Goal: Task Accomplishment & Management: Complete application form

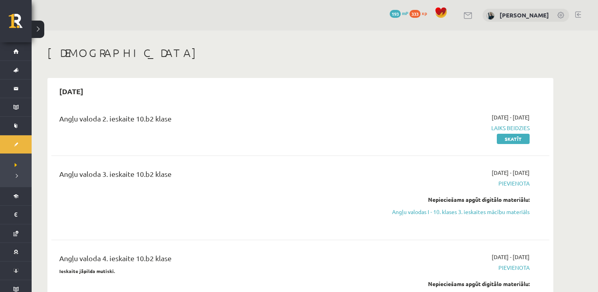
scroll to position [316, 0]
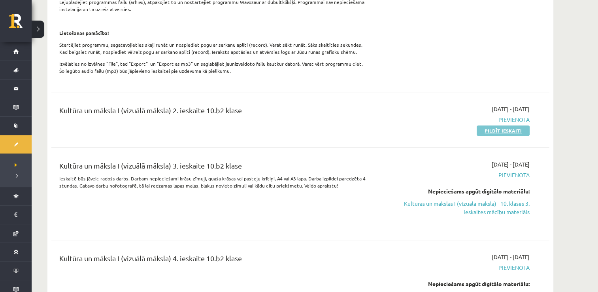
click at [496, 135] on link "Pildīt ieskaiti" at bounding box center [502, 130] width 53 height 10
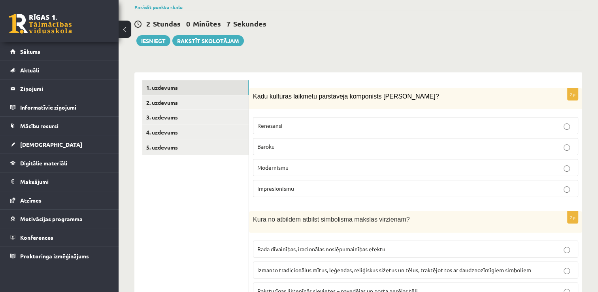
scroll to position [79, 0]
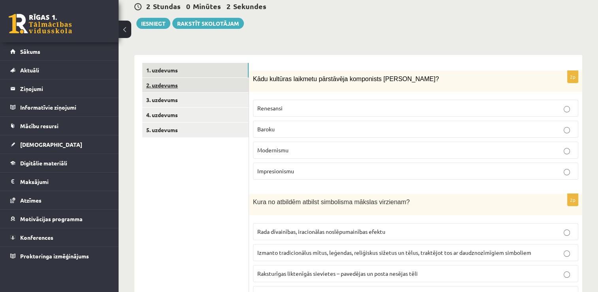
click at [194, 84] on link "2. uzdevums" at bounding box center [195, 85] width 106 height 15
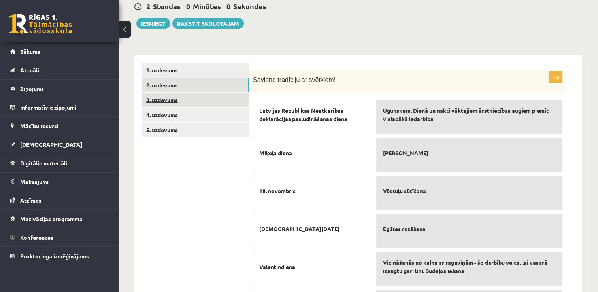
click at [162, 101] on link "3. uzdevums" at bounding box center [195, 99] width 106 height 15
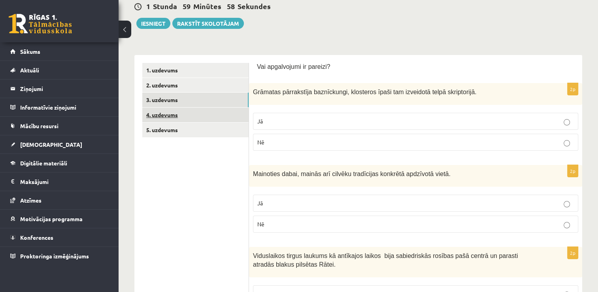
click at [158, 113] on link "4. uzdevums" at bounding box center [195, 114] width 106 height 15
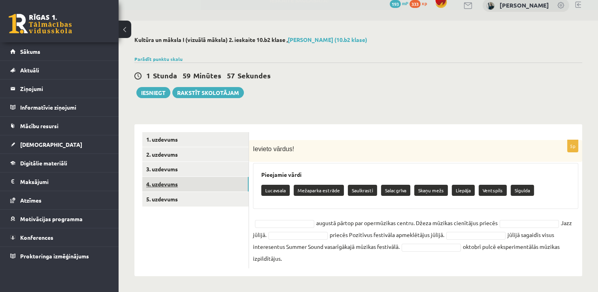
scroll to position [9, 0]
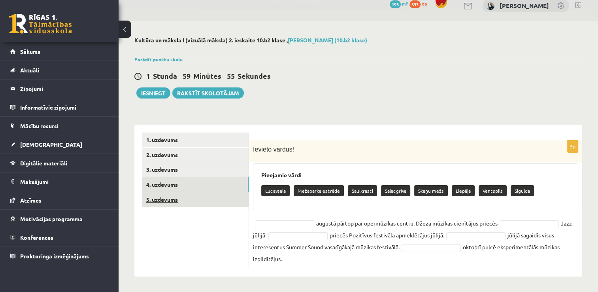
click at [168, 203] on link "5. uzdevums" at bounding box center [195, 199] width 106 height 15
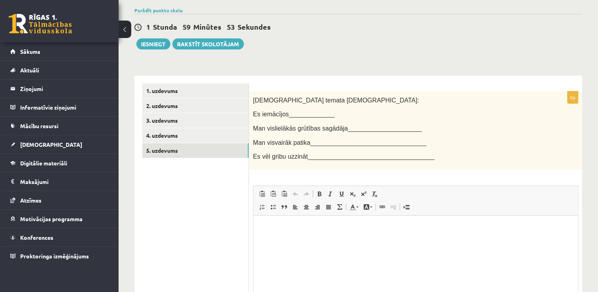
scroll to position [0, 0]
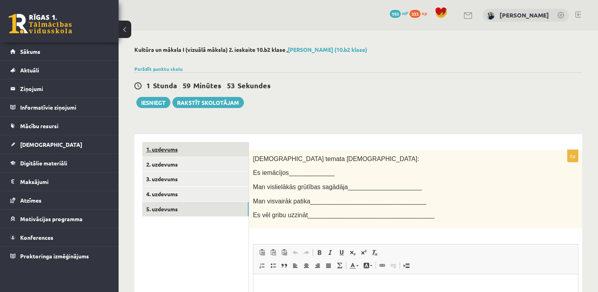
click at [162, 149] on link "1. uzdevums" at bounding box center [195, 149] width 106 height 15
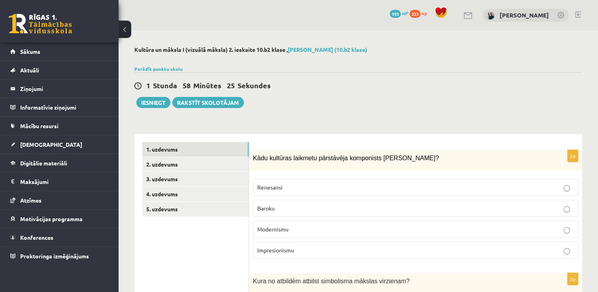
click at [341, 183] on p "Renesansi" at bounding box center [415, 187] width 316 height 8
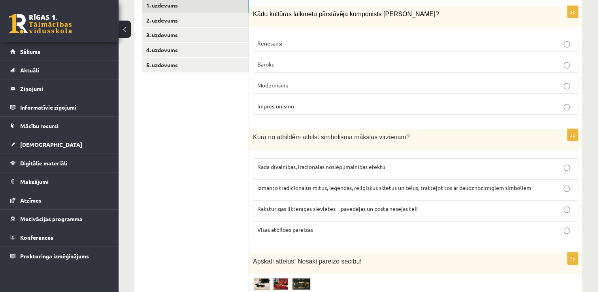
scroll to position [158, 0]
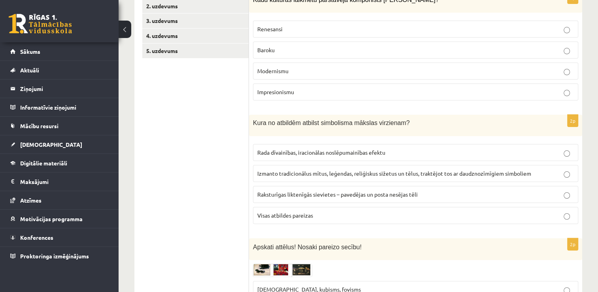
click at [331, 225] on div "2p Kura no atbildēm atbilst simbolisma mākslas virzienam? Rada dīvainības, irac…" at bounding box center [415, 172] width 333 height 115
click at [320, 211] on p "Visas atbildes pareizas" at bounding box center [415, 215] width 316 height 8
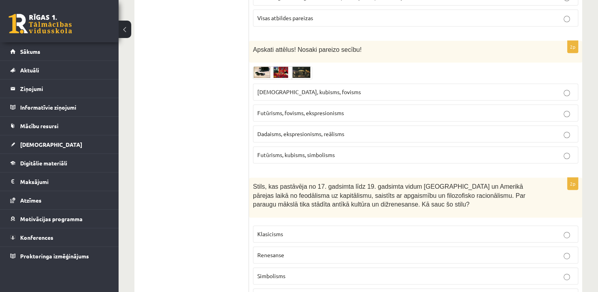
scroll to position [355, 0]
click at [262, 77] on img at bounding box center [282, 72] width 59 height 13
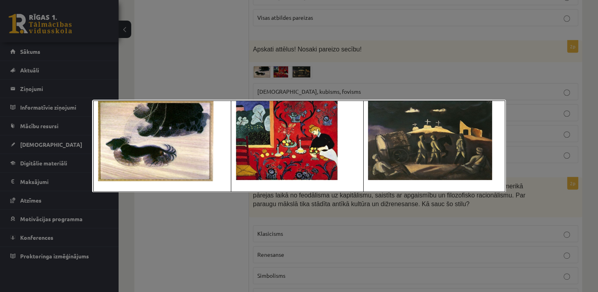
click at [348, 224] on div at bounding box center [299, 146] width 598 height 292
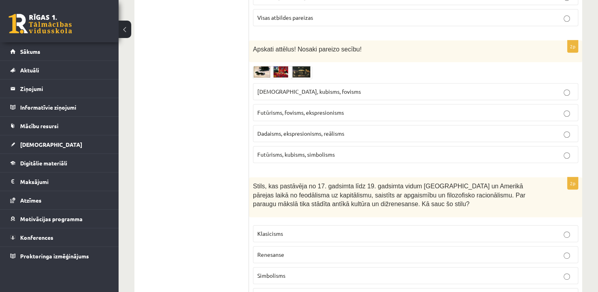
click at [320, 112] on span "Futūrisms, fovisms, ekspresionisms" at bounding box center [300, 112] width 87 height 7
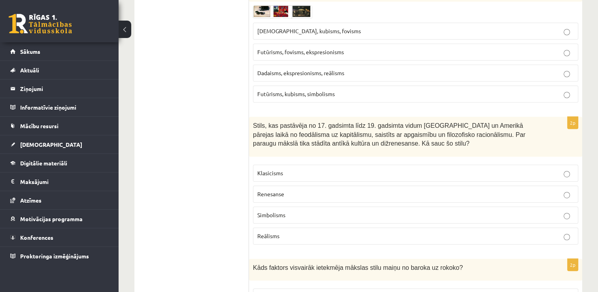
scroll to position [434, 0]
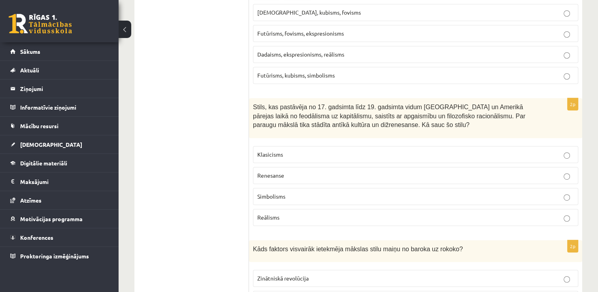
click at [326, 147] on label "Klasicisms" at bounding box center [415, 154] width 325 height 17
click at [318, 214] on p "Reālisms" at bounding box center [415, 217] width 316 height 8
click at [453, 195] on p "Simbolisms" at bounding box center [415, 196] width 316 height 8
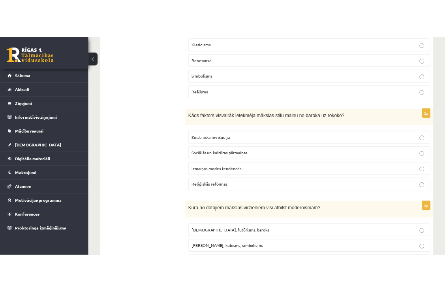
scroll to position [592, 0]
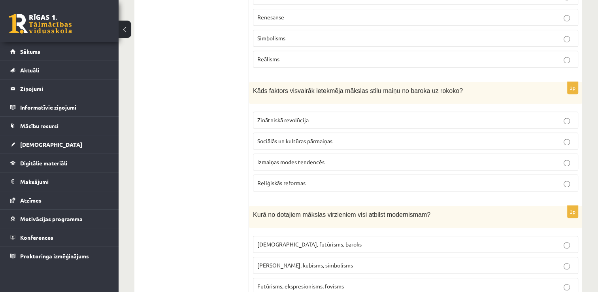
click at [446, 205] on div "Kurā no dotajiem mākslas virzieniem visi atbilst modernismam?" at bounding box center [415, 216] width 333 height 22
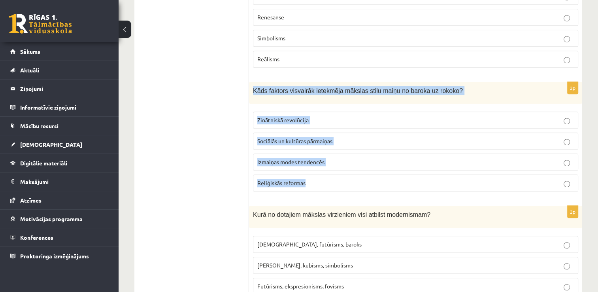
drag, startPoint x: 318, startPoint y: 182, endPoint x: 252, endPoint y: 95, distance: 109.2
click at [252, 95] on div "2p Kāds faktors visvairāk ietekmēja mākslas stilu maiņu no baroka uz rokoko? Zi…" at bounding box center [415, 140] width 333 height 116
copy div "Kāds faktors visvairāk ietekmēja mākslas stilu maiņu no baroka uz rokoko? Zināt…"
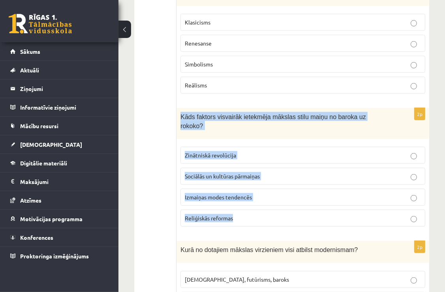
click at [262, 167] on label "Sociālās un kultūras pārmaiņas" at bounding box center [303, 175] width 245 height 17
click at [278, 143] on fieldset "Zinātniskā revolūcija Sociālās un kultūras pārmaiņas Izmaiņas modes tendencēs R…" at bounding box center [303, 186] width 245 height 86
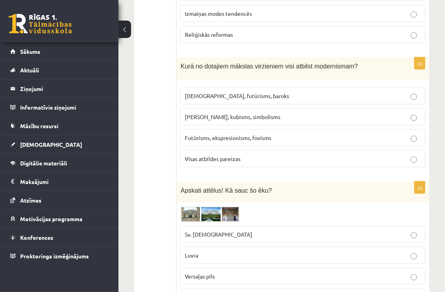
scroll to position [790, 0]
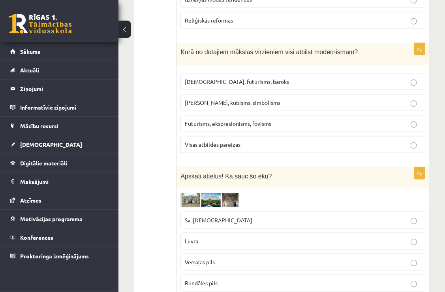
click at [246, 140] on p "Visas atbildes pareizas" at bounding box center [303, 144] width 236 height 8
click at [192, 120] on span "Futūrisms, ekspresionisms, fovisms" at bounding box center [228, 123] width 87 height 7
click at [185, 78] on span "Sirreālisms, futūrisms, baroks" at bounding box center [237, 81] width 104 height 7
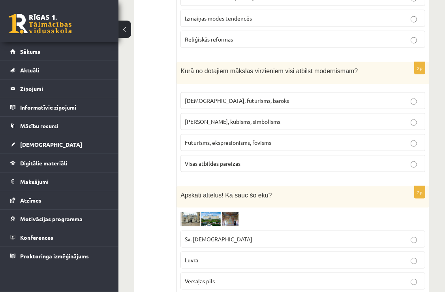
scroll to position [750, 0]
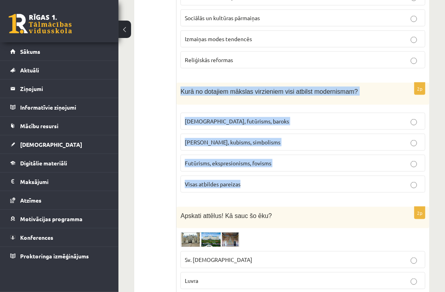
drag, startPoint x: 256, startPoint y: 154, endPoint x: 180, endPoint y: 71, distance: 112.4
click at [180, 83] on div "2p Kurā no dotajiem mākslas virzieniem visi atbilst modernismam? Sirreālisms, f…" at bounding box center [303, 141] width 253 height 116
copy div "Kurā no dotajiem mākslas virzieniem visi atbilst modernismam? Sirreālisms, futū…"
click at [218, 159] on span "Futūrisms, ekspresionisms, fovisms" at bounding box center [228, 162] width 87 height 7
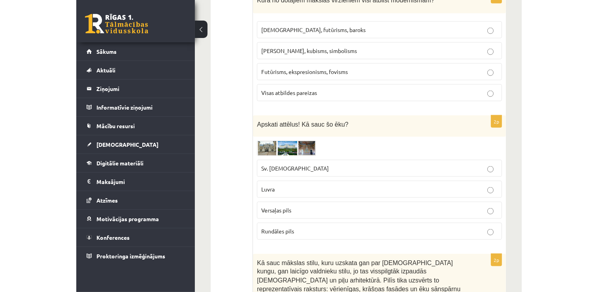
scroll to position [869, 0]
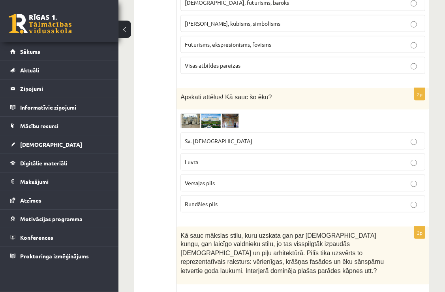
click at [191, 128] on fieldset "Sv. Pētera baznīca Luvra Versaļas pils Rundāles pils" at bounding box center [303, 171] width 245 height 86
drag, startPoint x: 191, startPoint y: 107, endPoint x: 192, endPoint y: 99, distance: 7.9
click at [192, 113] on img at bounding box center [210, 120] width 59 height 15
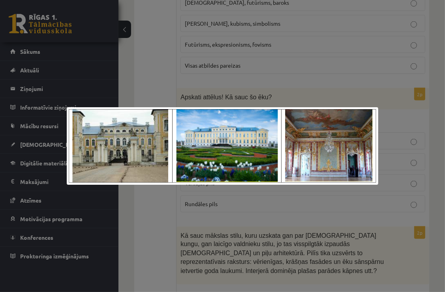
click at [188, 80] on div at bounding box center [222, 146] width 445 height 292
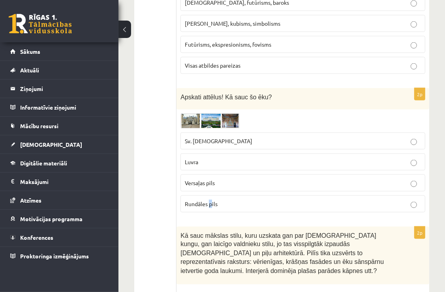
click at [211, 200] on span "Rundāles pils" at bounding box center [201, 203] width 33 height 7
drag, startPoint x: 211, startPoint y: 181, endPoint x: 212, endPoint y: 177, distance: 4.5
click at [212, 199] on p "Rundāles pils" at bounding box center [303, 203] width 236 height 8
click at [387, 199] on p "Rundāles pils" at bounding box center [303, 203] width 236 height 8
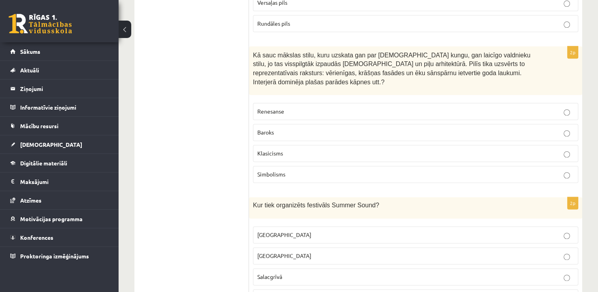
scroll to position [1027, 0]
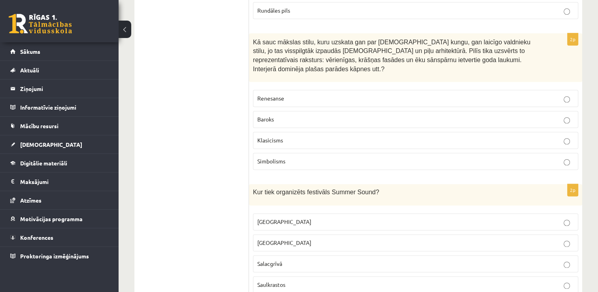
click at [289, 115] on p "Baroks" at bounding box center [415, 119] width 316 height 8
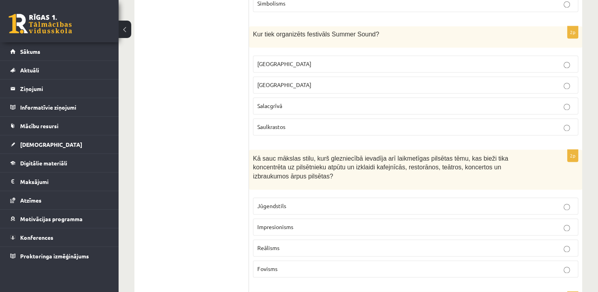
scroll to position [1185, 0]
click at [262, 81] on span "Liepājā" at bounding box center [284, 84] width 54 height 7
drag, startPoint x: 371, startPoint y: 18, endPoint x: 251, endPoint y: 23, distance: 120.2
click at [251, 26] on div "Kur tiek organizēts festivāls Summer Sound?" at bounding box center [415, 36] width 333 height 21
copy span "Kur tiek organizēts festivāls Summer Sound?"
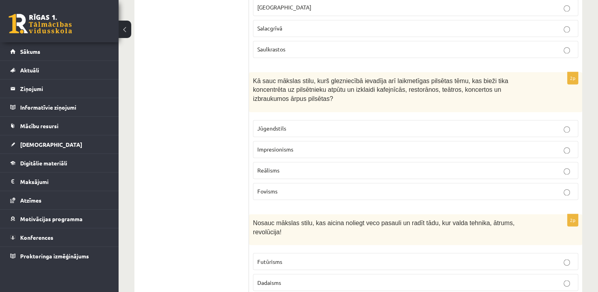
scroll to position [1264, 0]
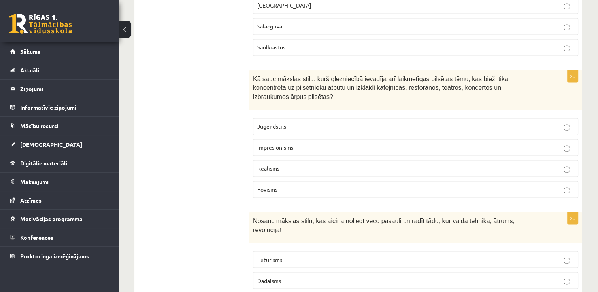
click at [261, 164] on span "Reālisms" at bounding box center [268, 167] width 22 height 7
click at [261, 139] on label "Impresionisms" at bounding box center [415, 147] width 325 height 17
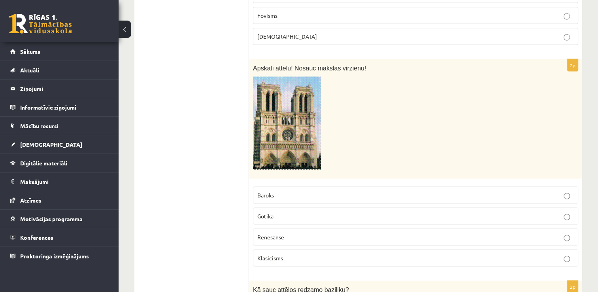
scroll to position [1540, 0]
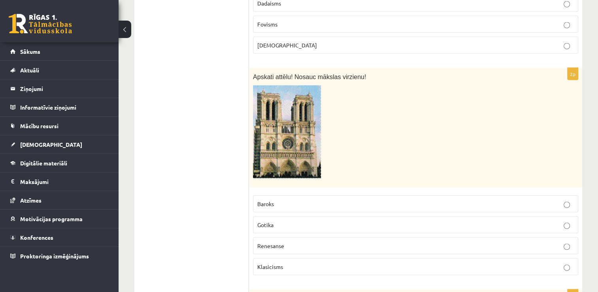
click at [289, 199] on p "Baroks" at bounding box center [415, 203] width 316 height 8
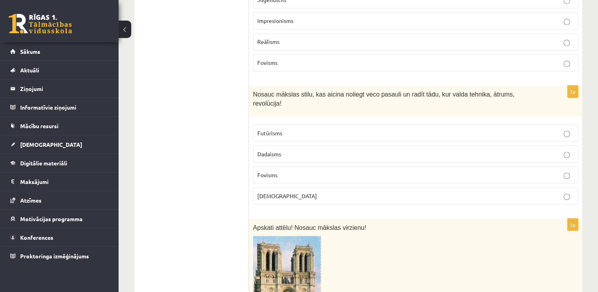
scroll to position [1382, 0]
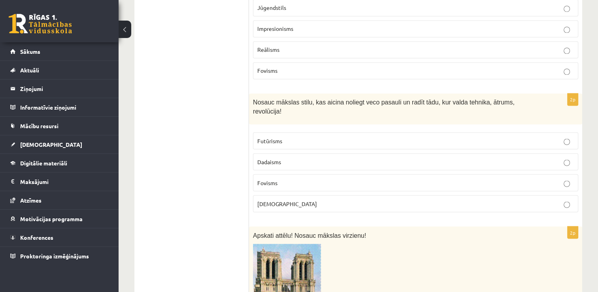
click at [272, 132] on label "Futūrisms" at bounding box center [415, 140] width 325 height 17
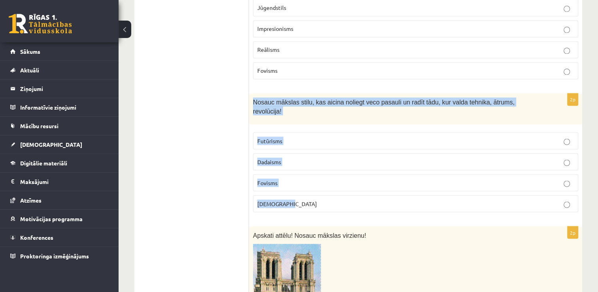
drag, startPoint x: 318, startPoint y: 168, endPoint x: 251, endPoint y: 81, distance: 110.1
click at [251, 93] on div "2p Nosauc mākslas stilu, kas aicina noliegt veco pasauli un radīt tādu, kur val…" at bounding box center [415, 155] width 333 height 125
copy div "Nosauc mākslas stilu, kas aicina noliegt veco pasauli un radīt tādu, kur valda …"
click at [315, 128] on fieldset "Futūrisms Dadaisms Fovisms Sirreālisms" at bounding box center [415, 171] width 325 height 86
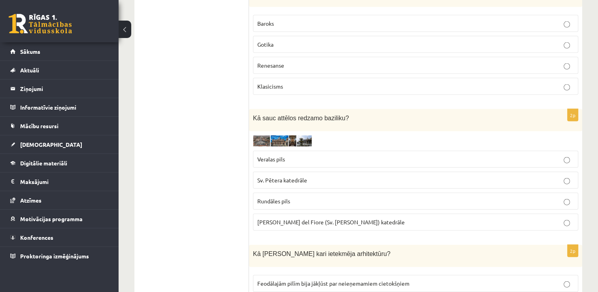
scroll to position [1738, 0]
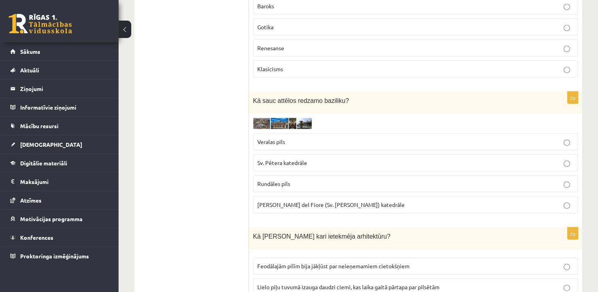
click at [254, 118] on img at bounding box center [282, 123] width 59 height 11
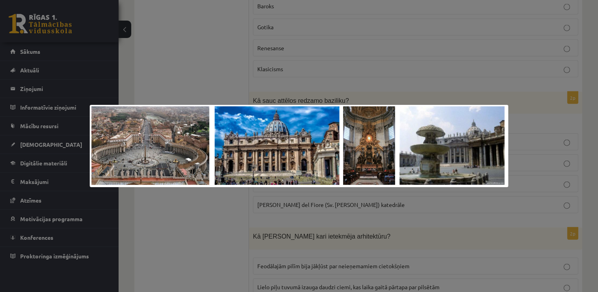
click at [233, 81] on div at bounding box center [299, 146] width 598 height 292
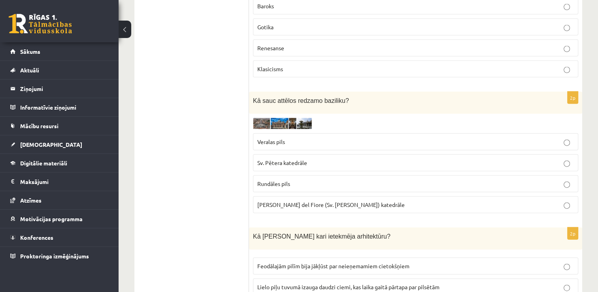
click at [273, 154] on label "Sv. Pētera katedrāle" at bounding box center [415, 162] width 325 height 17
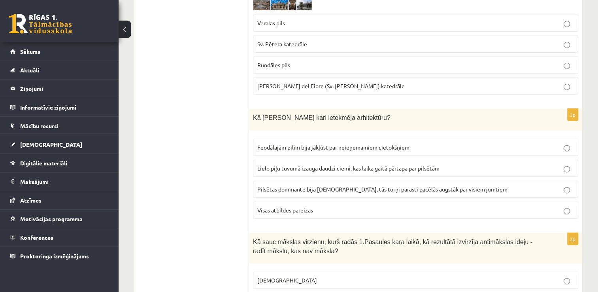
scroll to position [1896, 0]
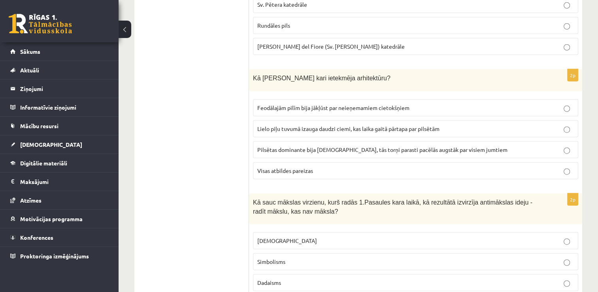
click at [283, 104] on span "Feodālajām pilīm bija jākļūst par neieņemamiem cietokšņiem" at bounding box center [333, 107] width 152 height 7
click at [276, 166] on p "Visas atbildes pareizas" at bounding box center [415, 170] width 316 height 8
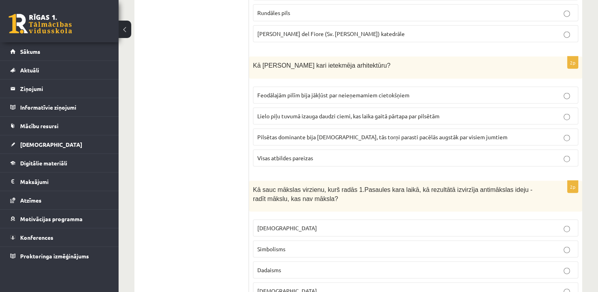
click at [273, 287] on span "Avangardisms" at bounding box center [287, 290] width 60 height 7
drag, startPoint x: 294, startPoint y: 254, endPoint x: 248, endPoint y: 154, distance: 109.2
click at [300, 286] on p "Avangardisms" at bounding box center [415, 290] width 316 height 8
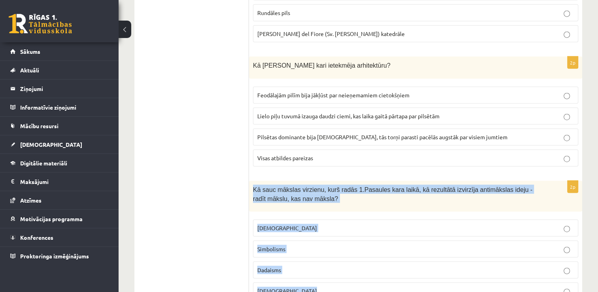
drag, startPoint x: 300, startPoint y: 251, endPoint x: 253, endPoint y: 154, distance: 107.1
click at [253, 181] on div "2p Kā sauc mākslas virzienu, kurš radās 1.Pasaules kara laikā, kā rezultātā izv…" at bounding box center [415, 243] width 333 height 125
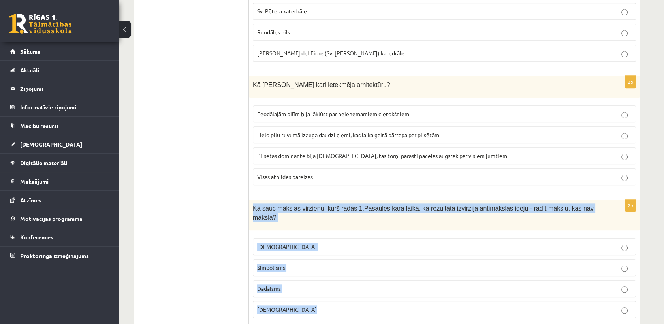
click at [537, 238] on label "Sirreālisms" at bounding box center [444, 246] width 383 height 17
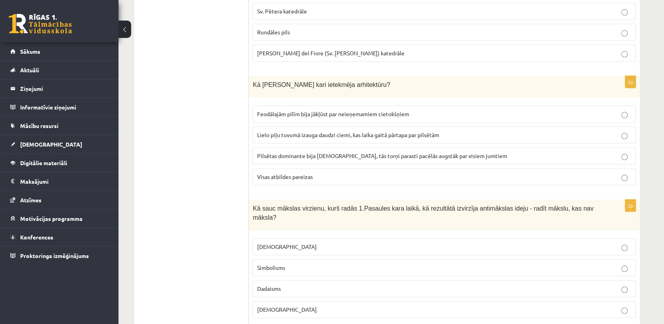
click at [504, 284] on p "Dadaisms" at bounding box center [444, 288] width 374 height 8
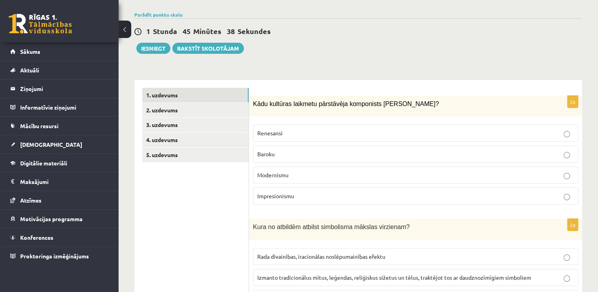
scroll to position [0, 0]
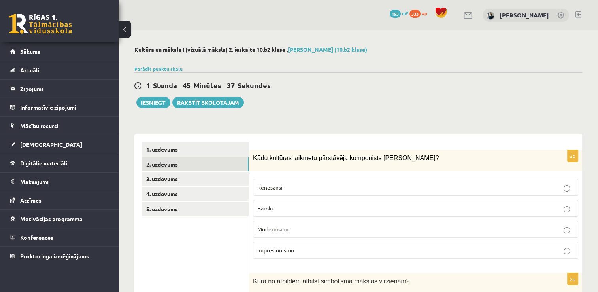
click at [172, 166] on link "2. uzdevums" at bounding box center [195, 164] width 106 height 15
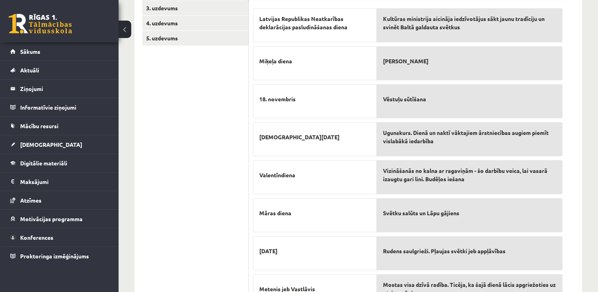
scroll to position [131, 0]
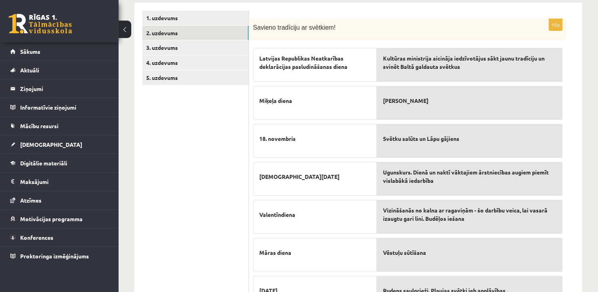
click at [411, 225] on div "Vizināšanās no kalna ar ragaviņām - šo darbību veica, lai vasarā izaugtu gari l…" at bounding box center [469, 216] width 186 height 34
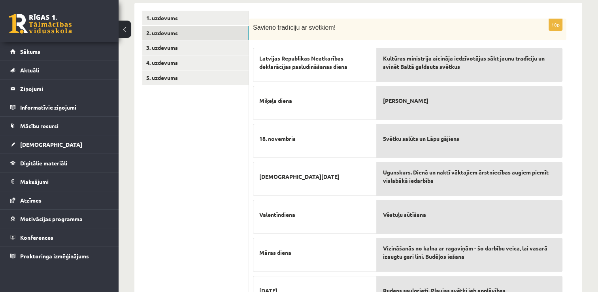
click at [422, 222] on p "Vēstuļu sūtīšana" at bounding box center [469, 214] width 173 height 17
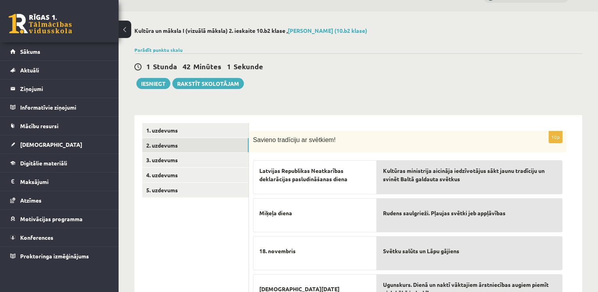
scroll to position [0, 0]
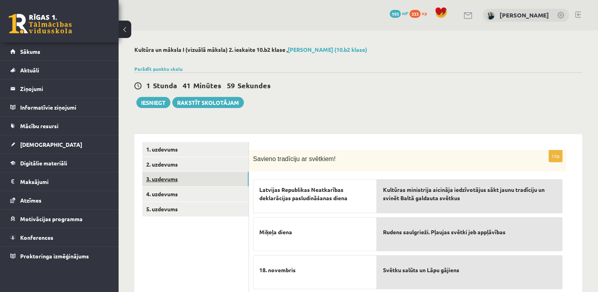
click at [179, 181] on link "3. uzdevums" at bounding box center [195, 178] width 106 height 15
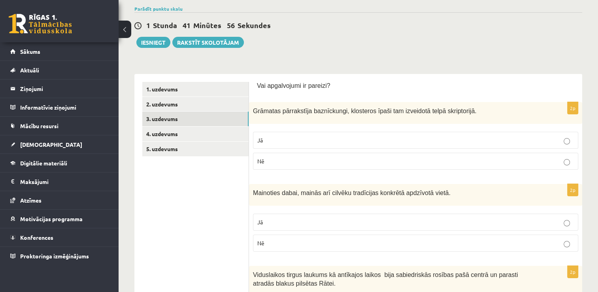
scroll to position [79, 0]
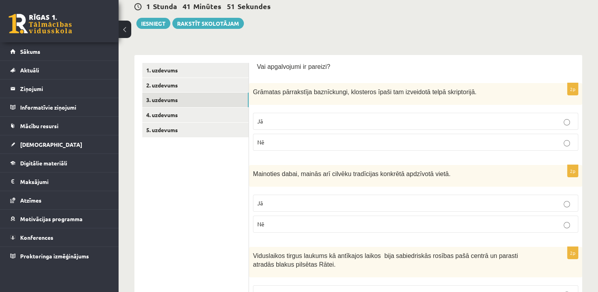
click at [348, 138] on p "Nē" at bounding box center [415, 142] width 316 height 8
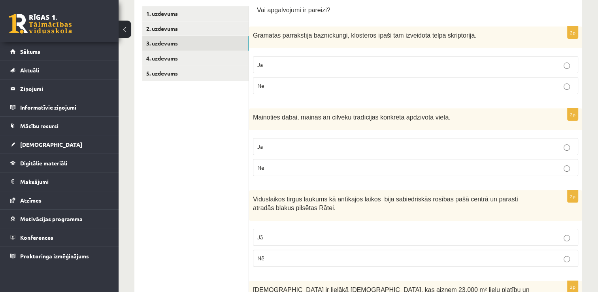
scroll to position [158, 0]
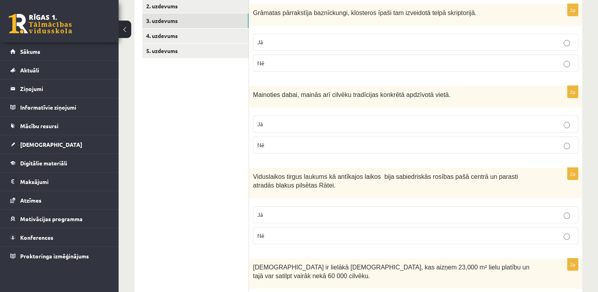
click at [341, 126] on p "Jā" at bounding box center [415, 124] width 316 height 8
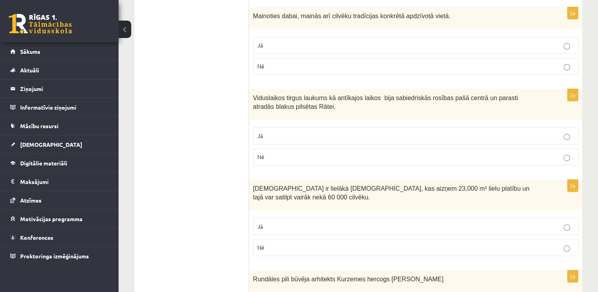
scroll to position [237, 0]
click at [330, 134] on p "Jā" at bounding box center [415, 135] width 316 height 8
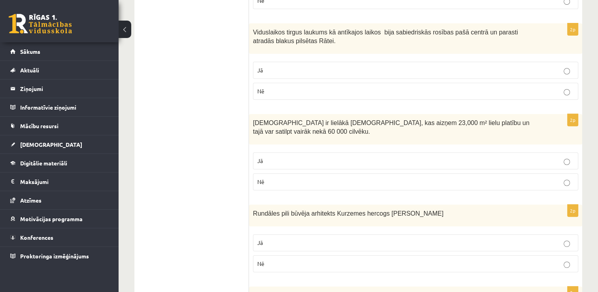
scroll to position [316, 0]
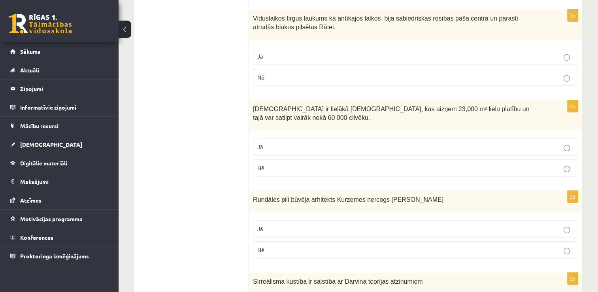
click at [342, 136] on fieldset "Jā Nē" at bounding box center [415, 156] width 325 height 44
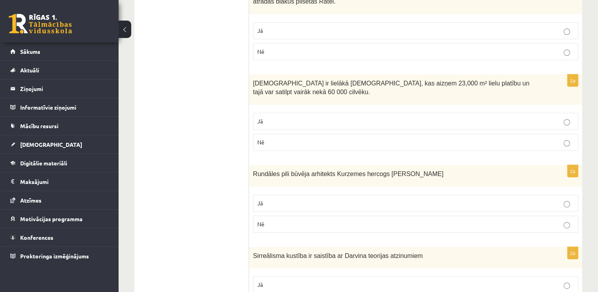
scroll to position [355, 0]
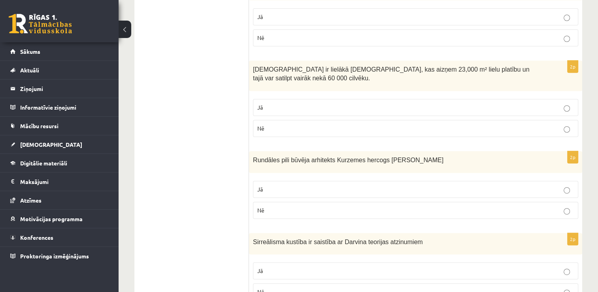
click at [320, 99] on label "Jā" at bounding box center [415, 107] width 325 height 17
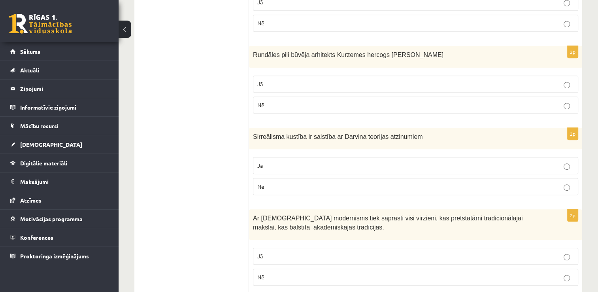
scroll to position [474, 0]
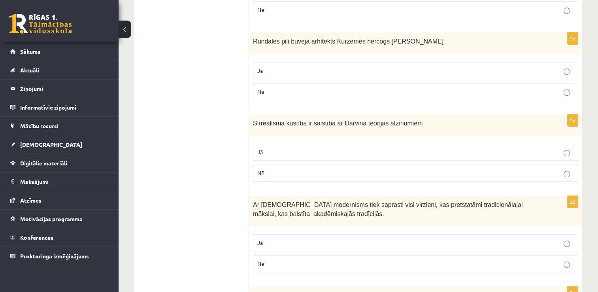
click at [277, 71] on p "Jā" at bounding box center [415, 70] width 316 height 8
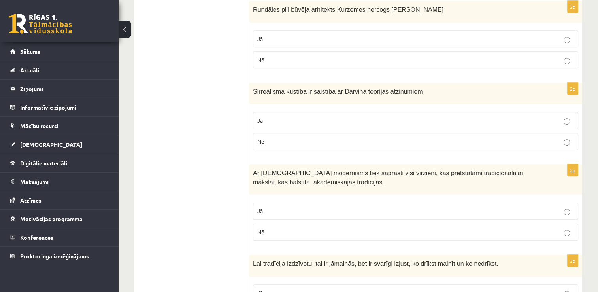
scroll to position [553, 0]
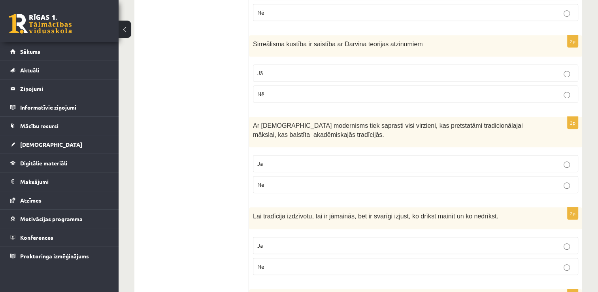
click at [252, 97] on div "2p Sirreālisma kustība ir saistība ar Darvina teorijas atzinumiem Jā Nē" at bounding box center [415, 72] width 333 height 74
click at [269, 96] on label "Nē" at bounding box center [415, 93] width 325 height 17
drag, startPoint x: 269, startPoint y: 89, endPoint x: 248, endPoint y: 47, distance: 47.2
copy div "Vai apgalvojumi ir pareizi? 2p Grāmatas pārrakstīja baznīckungi, klosteros īpaš…"
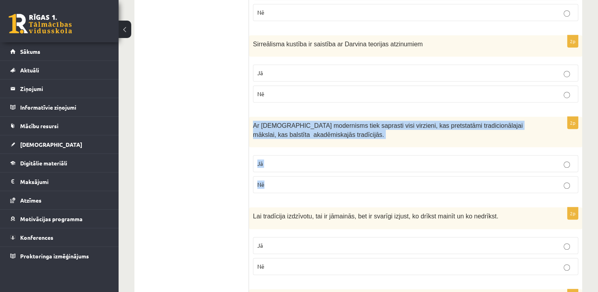
drag, startPoint x: 270, startPoint y: 179, endPoint x: 251, endPoint y: 124, distance: 58.5
click at [251, 124] on div "2p Ar Jēdzienu modernisms tiek saprasti visi virzieni, kas pretstatāmi tradicio…" at bounding box center [415, 158] width 333 height 83
copy div "Ar Jēdzienu modernisms tiek saprasti visi virzieni, kas pretstatāmi tradicionāl…"
click at [304, 176] on label "Nē" at bounding box center [415, 184] width 325 height 17
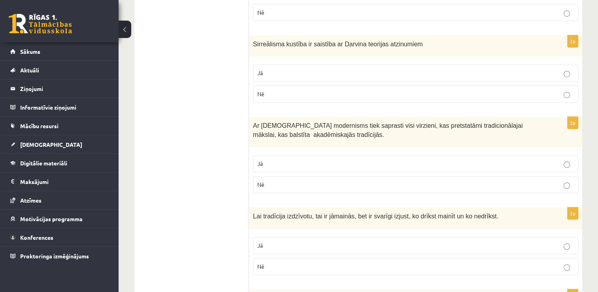
click at [301, 164] on p "Jā" at bounding box center [415, 163] width 316 height 8
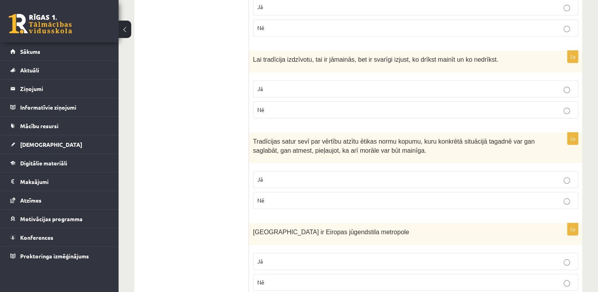
scroll to position [711, 0]
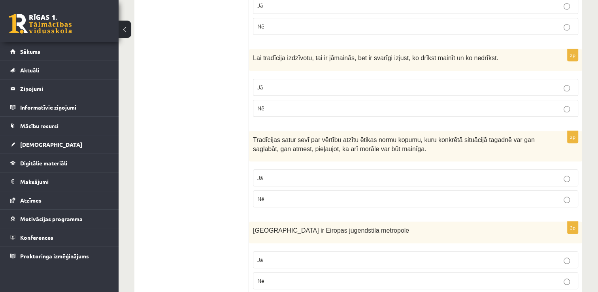
click at [256, 88] on label "Jā" at bounding box center [415, 87] width 325 height 17
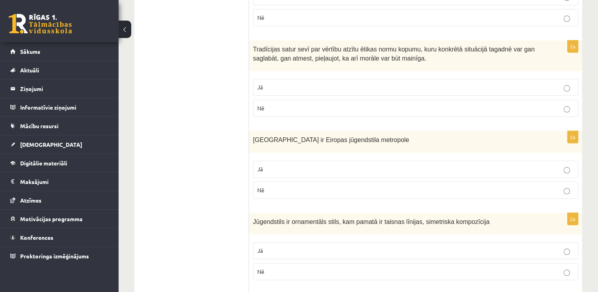
scroll to position [790, 0]
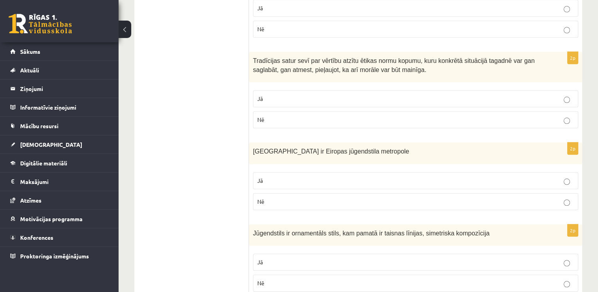
click at [255, 98] on label "Jā" at bounding box center [415, 98] width 325 height 17
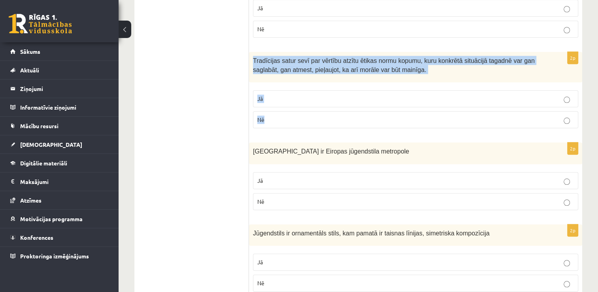
drag, startPoint x: 274, startPoint y: 116, endPoint x: 252, endPoint y: 55, distance: 64.6
click at [252, 55] on div "2p Tradīcijas satur sevī par vērtību atzītu ētikas normu kopumu, kuru konkrētā …" at bounding box center [415, 93] width 333 height 83
copy div "Tradīcijas satur sevī par vērtību atzītu ētikas normu kopumu, kuru konkrētā sit…"
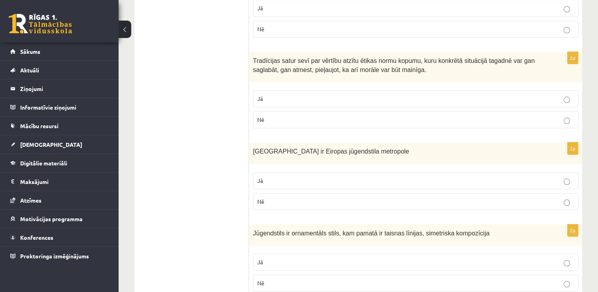
click at [228, 149] on ul "1. uzdevums 2. uzdevums 3. uzdevums 4. uzdevums 5. uzdevums" at bounding box center [195, 205] width 107 height 1707
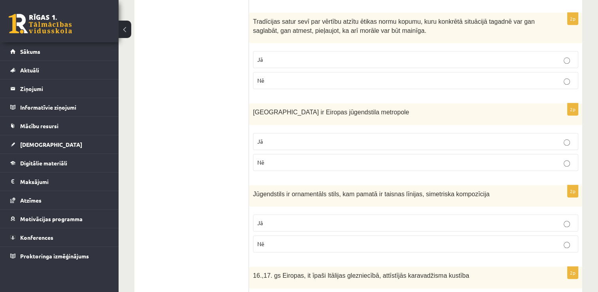
scroll to position [829, 0]
click at [272, 137] on p "Jā" at bounding box center [415, 141] width 316 height 8
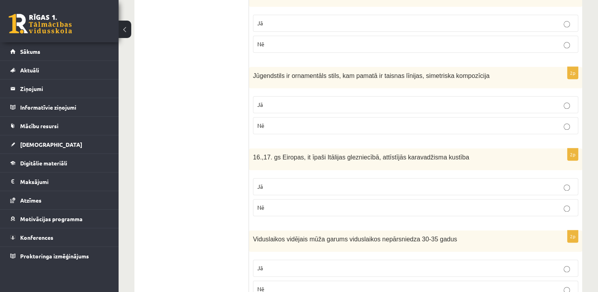
scroll to position [948, 0]
click at [259, 121] on span "Nē" at bounding box center [260, 124] width 7 height 7
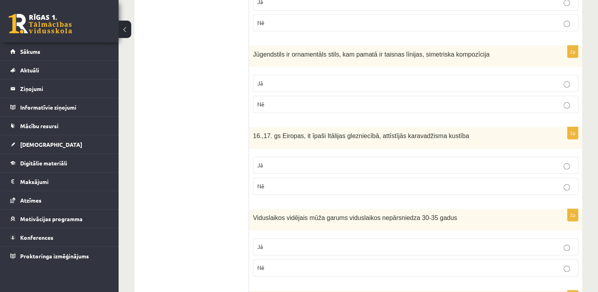
scroll to position [987, 0]
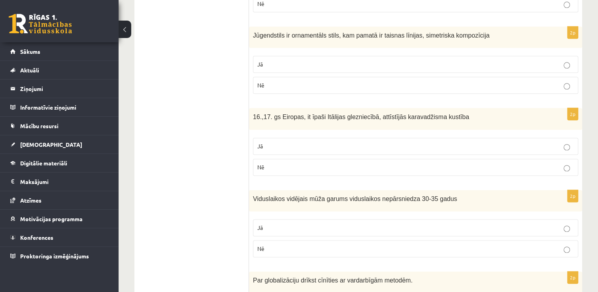
click at [262, 142] on p "Jā" at bounding box center [415, 146] width 316 height 8
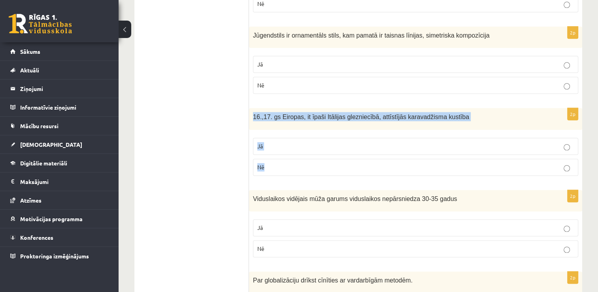
drag, startPoint x: 267, startPoint y: 164, endPoint x: 254, endPoint y: 118, distance: 47.2
click at [254, 118] on div "2p 16.,17. gs Eiropas, it īpaši Itālijas glezniecībā, attīstījās karavadžisma k…" at bounding box center [415, 145] width 333 height 74
copy div "16.,17. gs Eiropas, it īpaši Itālijas glezniecībā, attīstījās karavadžisma kust…"
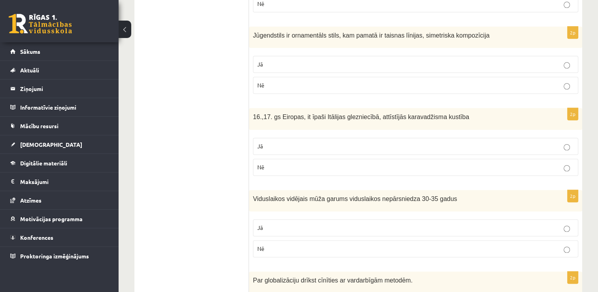
click at [200, 129] on ul "1. uzdevums 2. uzdevums 3. uzdevums 4. uzdevums 5. uzdevums" at bounding box center [195, 7] width 107 height 1707
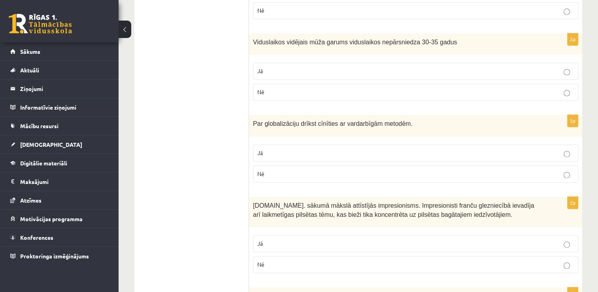
scroll to position [1145, 0]
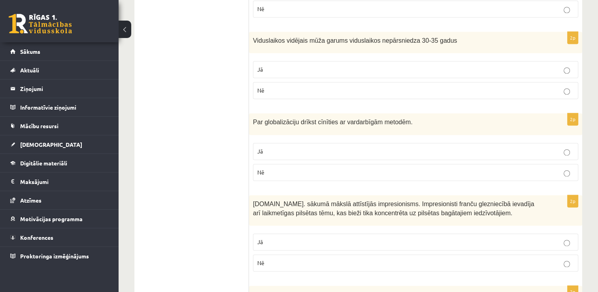
click at [371, 65] on p "Jā" at bounding box center [415, 69] width 316 height 8
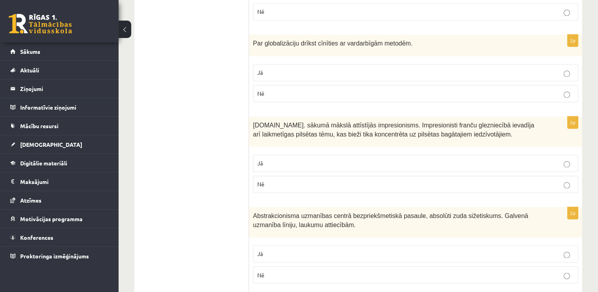
scroll to position [1224, 0]
drag, startPoint x: 284, startPoint y: 90, endPoint x: 252, endPoint y: 34, distance: 65.0
click at [252, 34] on div "2p Par globalizāciju drīkst cīnīties ar vardarbīgām metodēm. Jā Nē" at bounding box center [415, 71] width 333 height 74
copy div "Par globalizāciju drīkst cīnīties ar vardarbīgām metodēm. Jā Nē"
click at [264, 181] on p "Nē" at bounding box center [415, 183] width 316 height 8
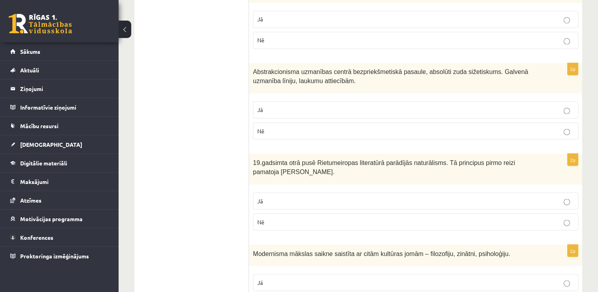
scroll to position [1382, 0]
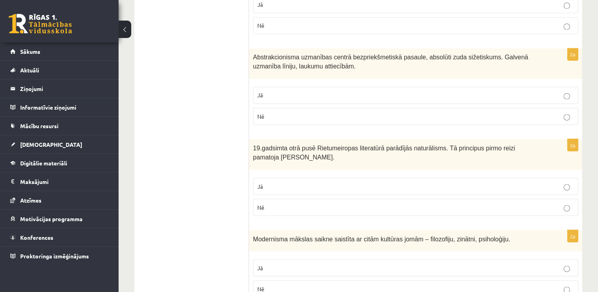
click at [275, 91] on p "Jā" at bounding box center [415, 95] width 316 height 8
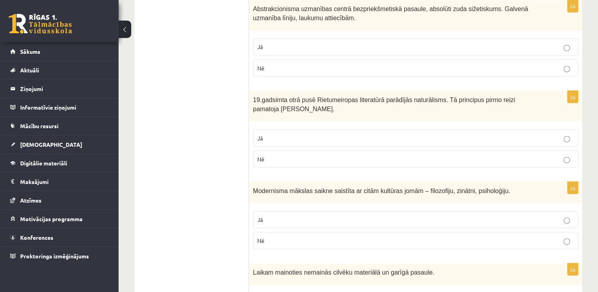
scroll to position [1461, 0]
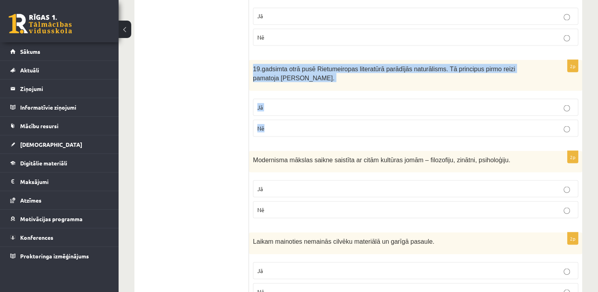
drag, startPoint x: 277, startPoint y: 113, endPoint x: 254, endPoint y: 64, distance: 54.6
click at [254, 64] on div "2p 19.gadsimta otrā pusē Rietumeiropas literatūrā parādījās naturālisms. Tā pri…" at bounding box center [415, 101] width 333 height 83
copy div "19.gadsimta otrā pusē Rietumeiropas literatūrā parādījās naturālisms. Tā princi…"
click at [281, 98] on label "Jā" at bounding box center [415, 106] width 325 height 17
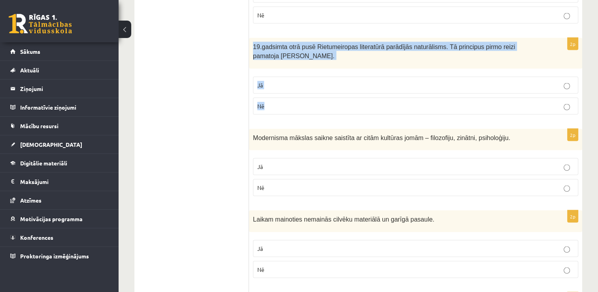
scroll to position [1540, 0]
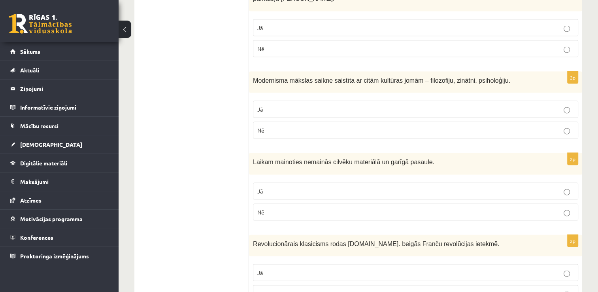
click at [288, 105] on p "Jā" at bounding box center [415, 109] width 316 height 8
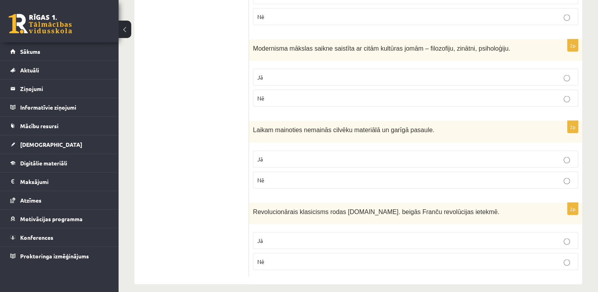
scroll to position [1573, 0]
click at [281, 175] on p "Nē" at bounding box center [415, 179] width 316 height 8
click at [271, 236] on p "Jā" at bounding box center [415, 240] width 316 height 8
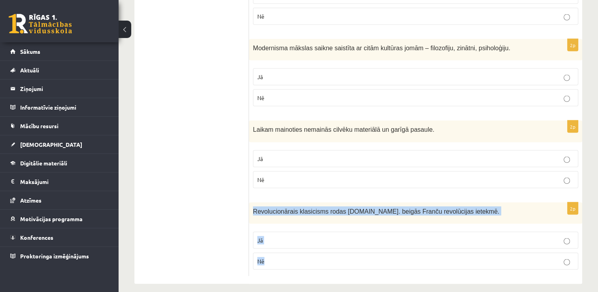
drag, startPoint x: 272, startPoint y: 251, endPoint x: 250, endPoint y: 210, distance: 46.3
click at [250, 210] on div "2p Revolucionārais klasicisms rodas 18.gs. beigās Franču revolūcijas ietekmē. J…" at bounding box center [415, 239] width 333 height 74
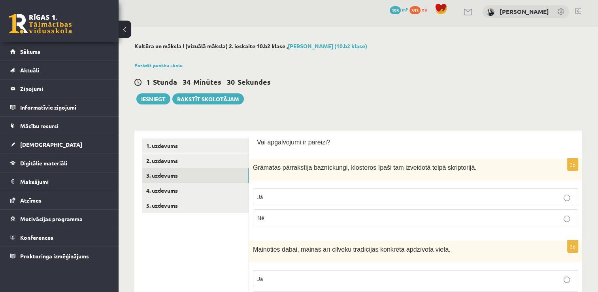
scroll to position [0, 0]
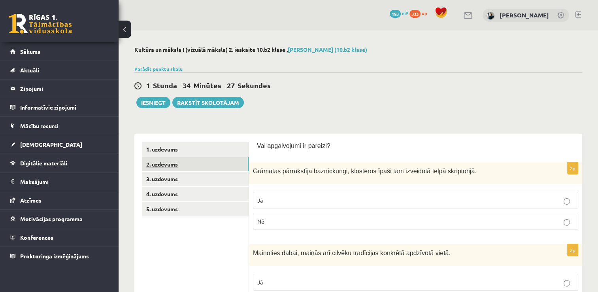
click at [172, 161] on link "2. uzdevums" at bounding box center [195, 164] width 106 height 15
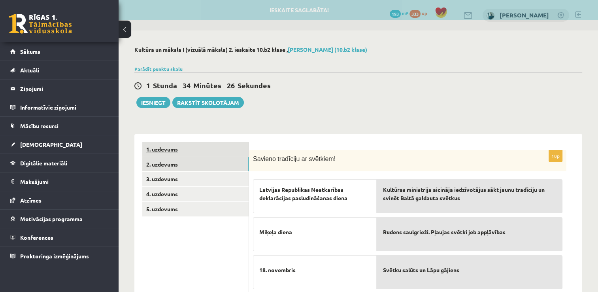
click at [174, 149] on link "1. uzdevums" at bounding box center [195, 149] width 106 height 15
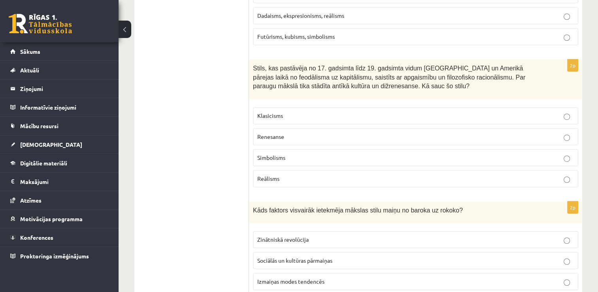
scroll to position [474, 0]
click at [325, 176] on p "Reālisms" at bounding box center [415, 177] width 316 height 8
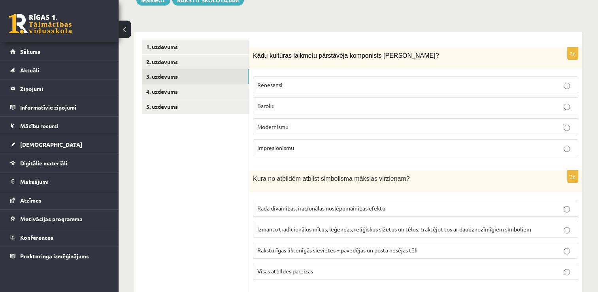
scroll to position [92, 0]
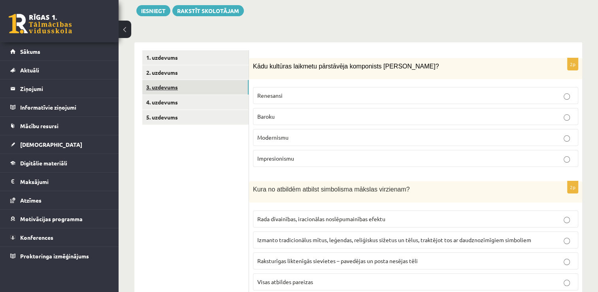
click at [154, 86] on link "3. uzdevums" at bounding box center [195, 87] width 106 height 15
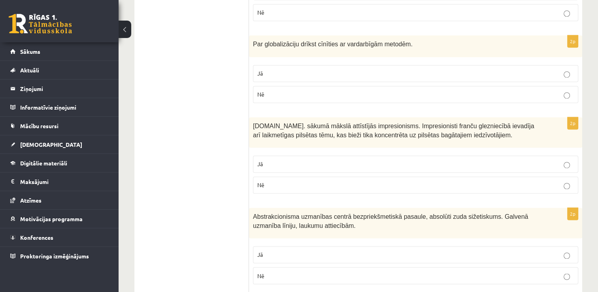
scroll to position [1573, 0]
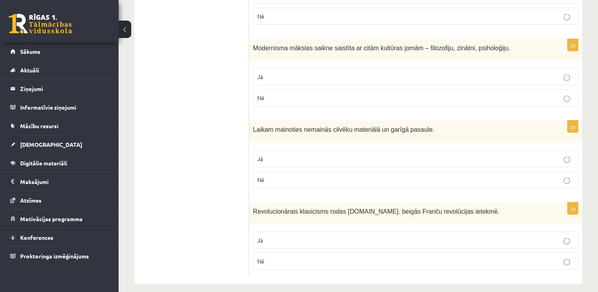
drag, startPoint x: 368, startPoint y: 167, endPoint x: 369, endPoint y: 279, distance: 111.4
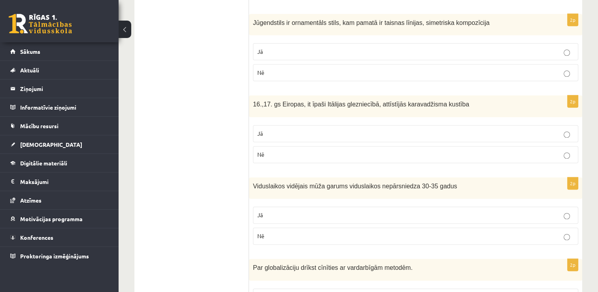
scroll to position [0, 0]
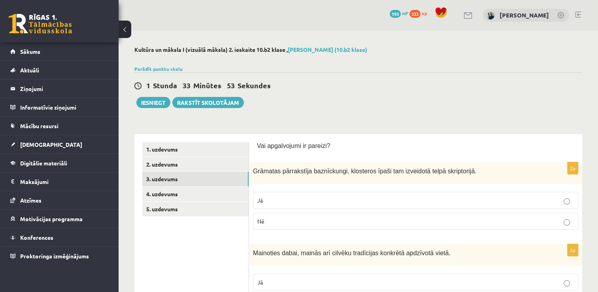
drag, startPoint x: 382, startPoint y: 220, endPoint x: 367, endPoint y: 6, distance: 214.6
click at [174, 151] on link "1. uzdevums" at bounding box center [195, 149] width 106 height 15
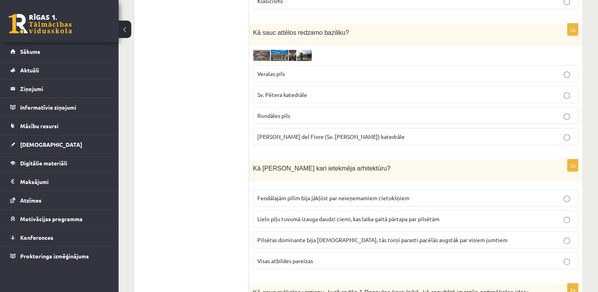
scroll to position [1909, 0]
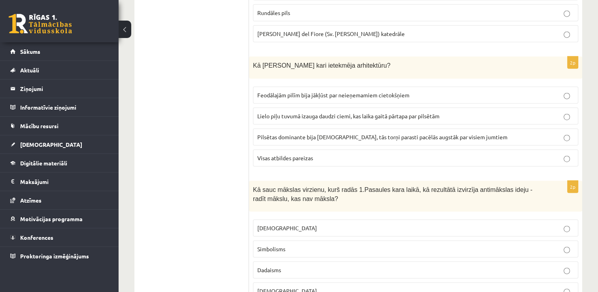
drag, startPoint x: 403, startPoint y: 207, endPoint x: 390, endPoint y: 312, distance: 105.9
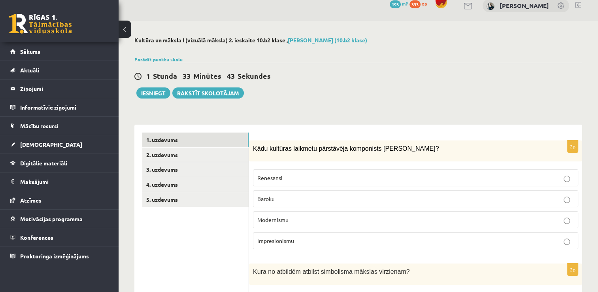
scroll to position [0, 0]
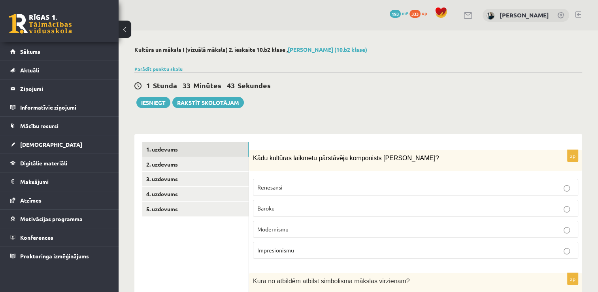
drag, startPoint x: 203, startPoint y: 167, endPoint x: 198, endPoint y: 47, distance: 120.6
click at [167, 194] on link "4. uzdevums" at bounding box center [195, 193] width 106 height 15
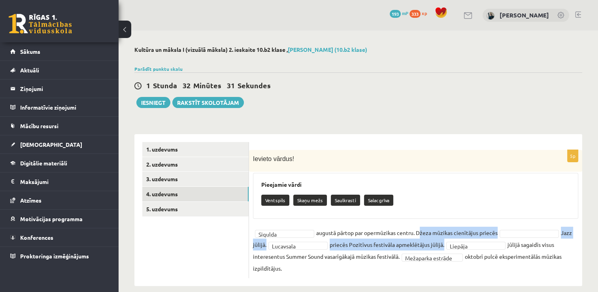
drag, startPoint x: 418, startPoint y: 233, endPoint x: 446, endPoint y: 238, distance: 28.5
click at [446, 238] on fieldset "**********" at bounding box center [415, 249] width 325 height 47
drag, startPoint x: 446, startPoint y: 238, endPoint x: 444, endPoint y: 229, distance: 9.4
click at [444, 229] on fieldset "**********" at bounding box center [415, 249] width 325 height 47
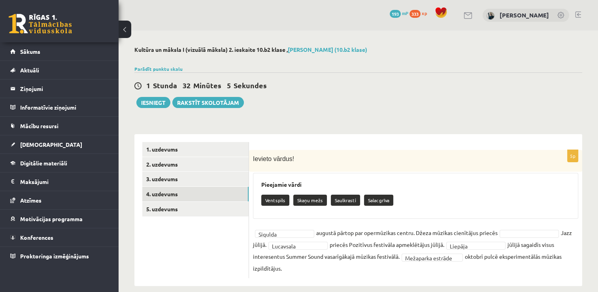
scroll to position [10, 0]
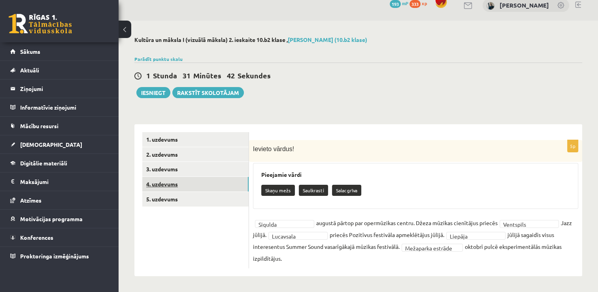
click at [199, 181] on link "4. uzdevums" at bounding box center [195, 184] width 106 height 15
click at [162, 197] on link "5. uzdevums" at bounding box center [195, 199] width 106 height 15
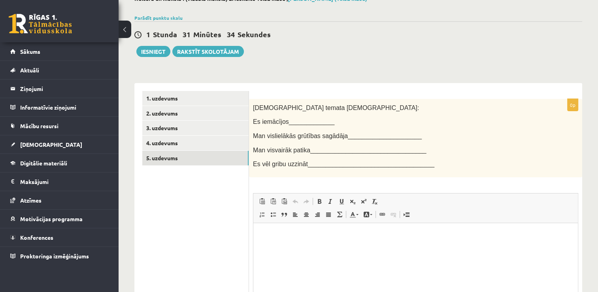
scroll to position [100, 0]
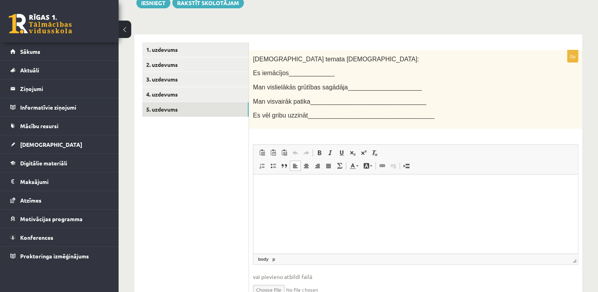
click at [307, 192] on html at bounding box center [415, 186] width 324 height 24
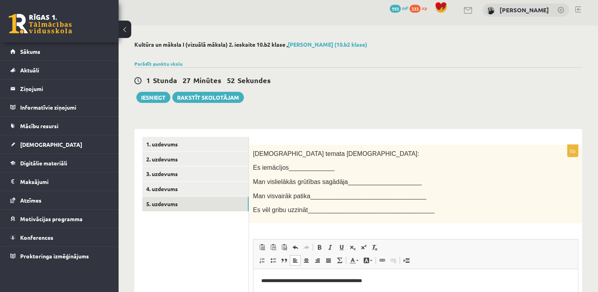
scroll to position [0, 0]
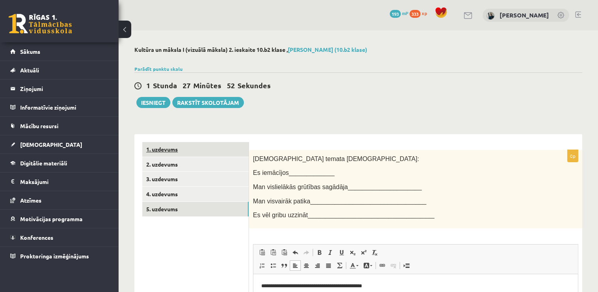
click at [171, 148] on link "1. uzdevums" at bounding box center [195, 149] width 106 height 15
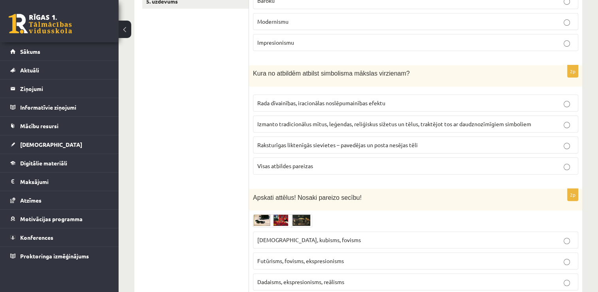
scroll to position [237, 0]
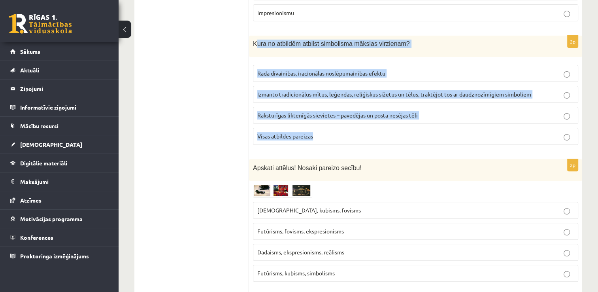
drag, startPoint x: 314, startPoint y: 135, endPoint x: 255, endPoint y: 45, distance: 108.2
click at [255, 45] on div "2p Kura no atbildēm atbilst simbolisma mākslas virzienam? Rada dīvainības, irac…" at bounding box center [415, 93] width 333 height 115
drag, startPoint x: 255, startPoint y: 45, endPoint x: 291, endPoint y: 83, distance: 53.1
click at [291, 83] on fieldset "Rada dīvainības, iracionālas noslēpumainības efektu Izmanto tradicionālus mītus…" at bounding box center [415, 104] width 325 height 86
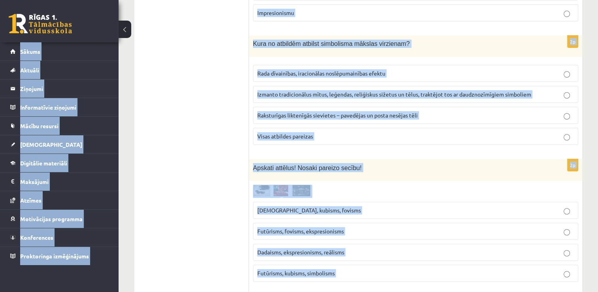
click at [292, 83] on fieldset "Rada dīvainības, iracionālas noslēpumainības efektu Izmanto tradicionālus mītus…" at bounding box center [415, 104] width 325 height 86
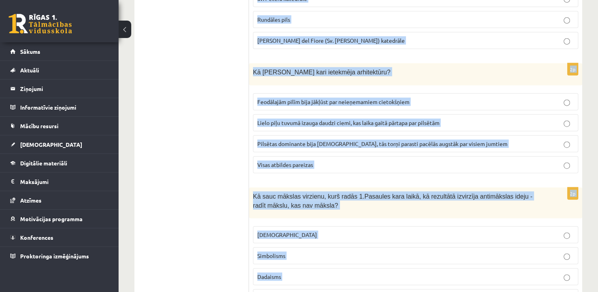
scroll to position [1909, 0]
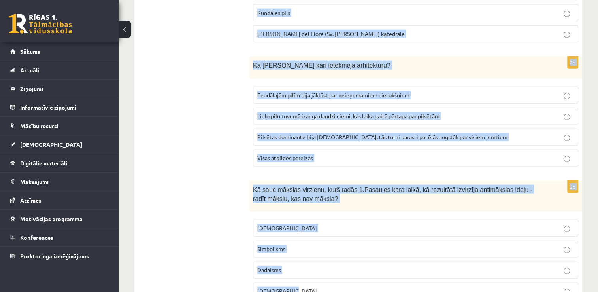
drag, startPoint x: 252, startPoint y: 157, endPoint x: 303, endPoint y: 257, distance: 111.5
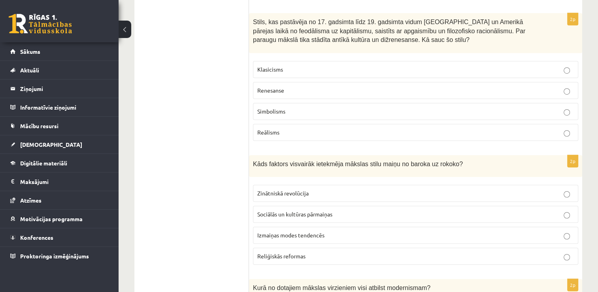
scroll to position [0, 0]
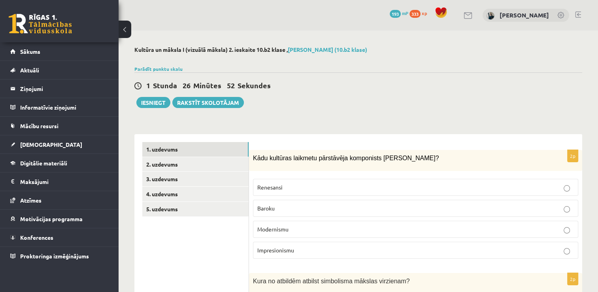
drag, startPoint x: 221, startPoint y: 158, endPoint x: 276, endPoint y: -29, distance: 195.5
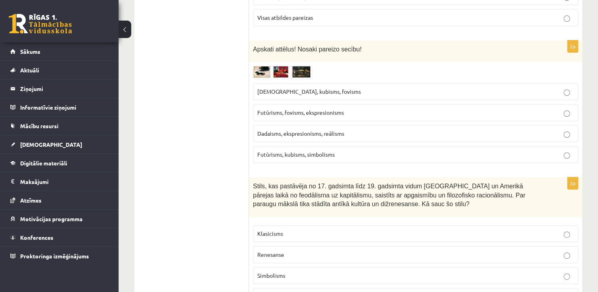
scroll to position [395, 0]
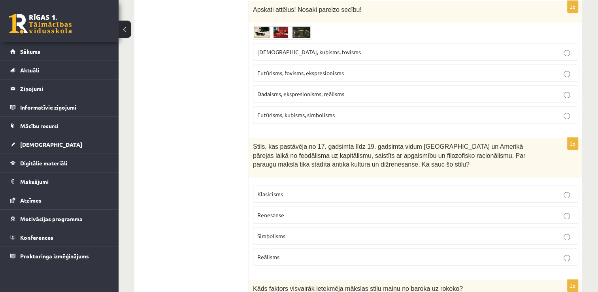
click at [331, 194] on p "Klasicisms" at bounding box center [415, 194] width 316 height 8
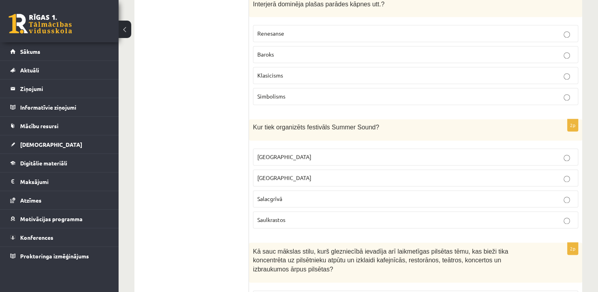
scroll to position [1106, 0]
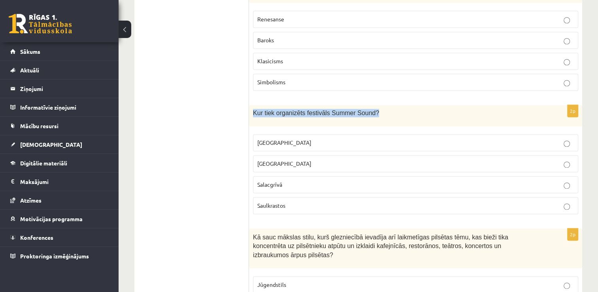
drag, startPoint x: 370, startPoint y: 100, endPoint x: 253, endPoint y: 97, distance: 117.0
click at [253, 109] on p "Kur tiek organizēts festivāls Summer Sound?" at bounding box center [396, 113] width 286 height 8
click at [226, 144] on ul "1. uzdevums 2. uzdevums 3. uzdevums 4. uzdevums 5. uzdevums" at bounding box center [195, 72] width 107 height 2072
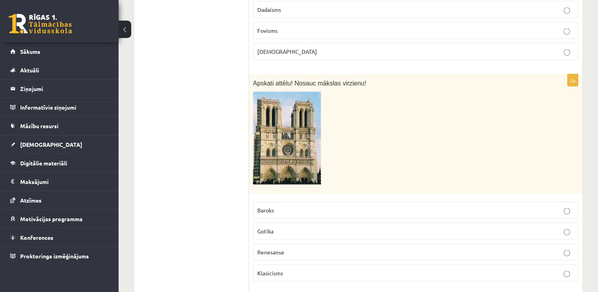
scroll to position [1540, 0]
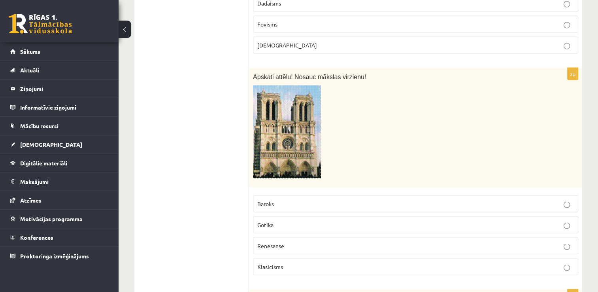
click at [267, 221] on span "Gotika" at bounding box center [265, 224] width 16 height 7
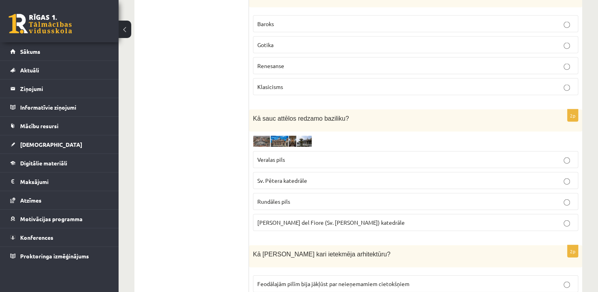
scroll to position [1738, 0]
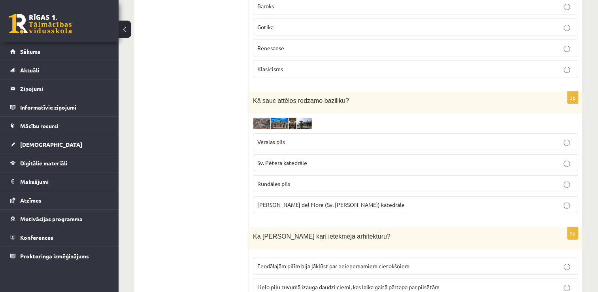
click at [263, 118] on img at bounding box center [282, 123] width 59 height 11
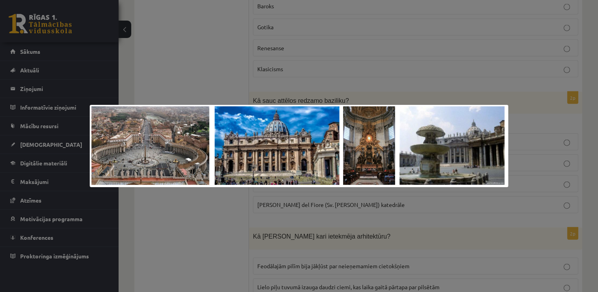
click at [286, 218] on div at bounding box center [299, 146] width 598 height 292
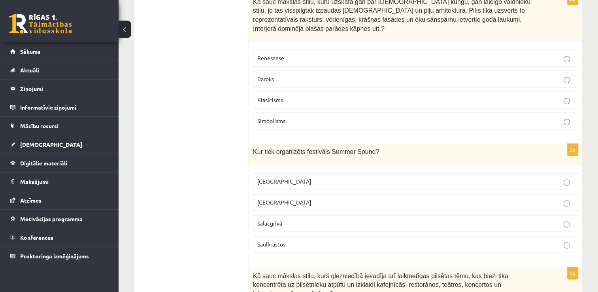
scroll to position [0, 0]
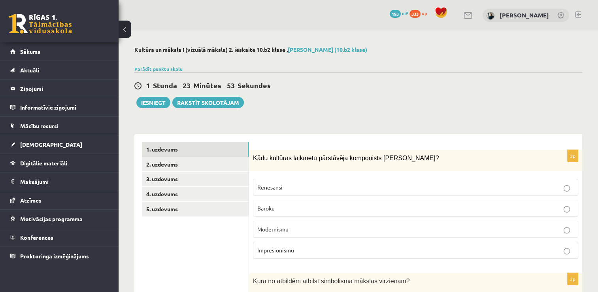
drag, startPoint x: 236, startPoint y: 170, endPoint x: 276, endPoint y: -29, distance: 203.0
click at [172, 165] on link "2. uzdevums" at bounding box center [195, 164] width 106 height 15
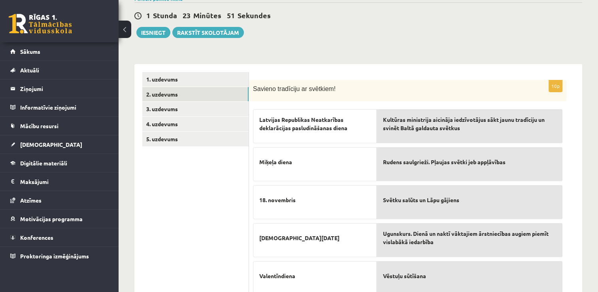
scroll to position [79, 0]
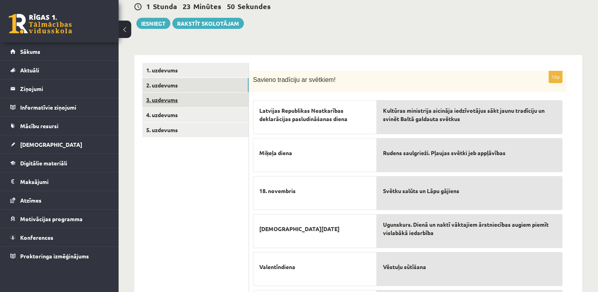
click at [169, 103] on link "3. uzdevums" at bounding box center [195, 99] width 106 height 15
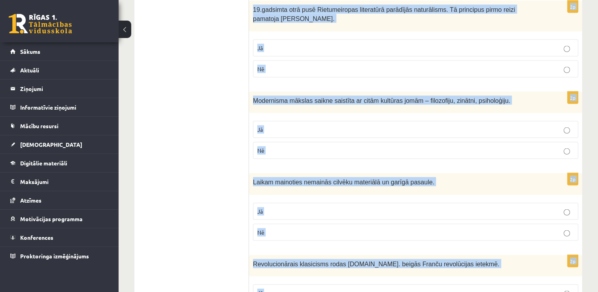
scroll to position [1573, 0]
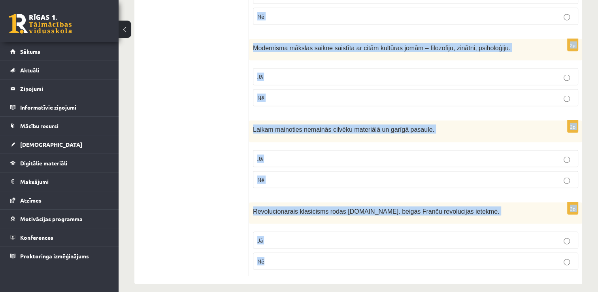
drag, startPoint x: 256, startPoint y: 65, endPoint x: 279, endPoint y: 252, distance: 188.7
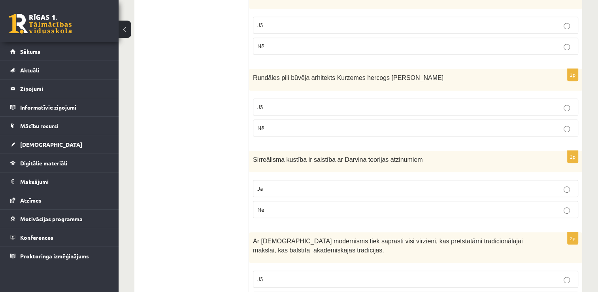
scroll to position [427, 0]
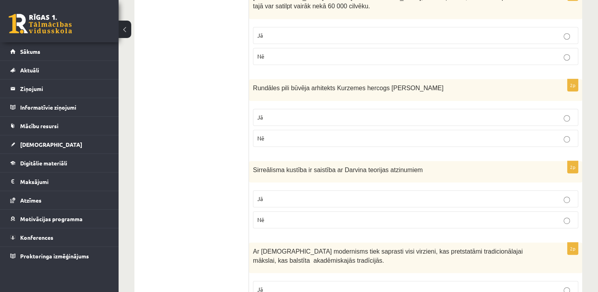
click at [272, 137] on p "Nē" at bounding box center [415, 138] width 316 height 8
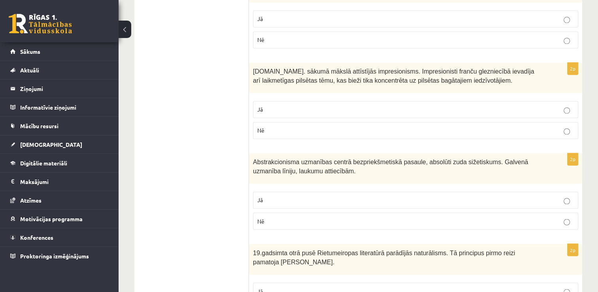
scroll to position [1296, 0]
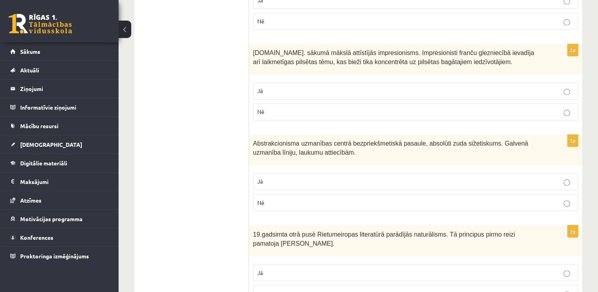
click at [265, 93] on fieldset "Jā Nē" at bounding box center [415, 100] width 325 height 44
click at [283, 89] on label "Jā" at bounding box center [415, 90] width 325 height 17
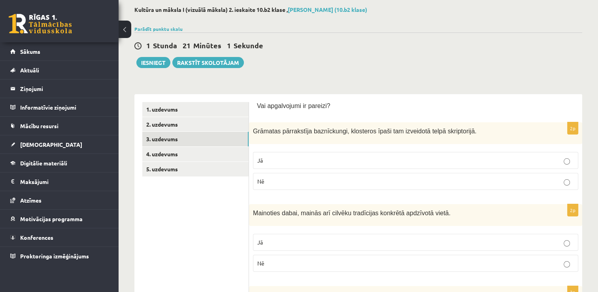
scroll to position [0, 0]
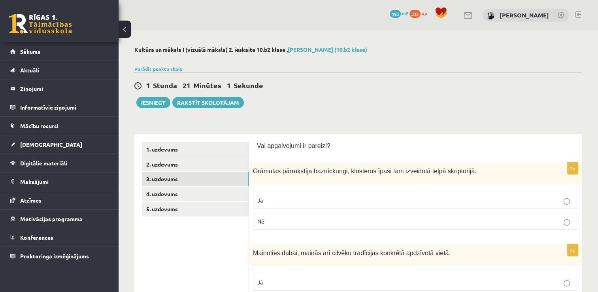
drag, startPoint x: 147, startPoint y: 32, endPoint x: 201, endPoint y: -29, distance: 82.3
click at [163, 197] on link "4. uzdevums" at bounding box center [195, 193] width 106 height 15
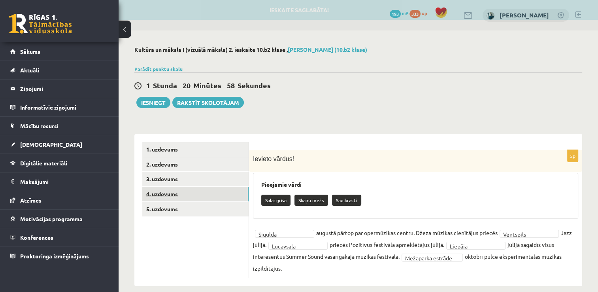
scroll to position [10, 0]
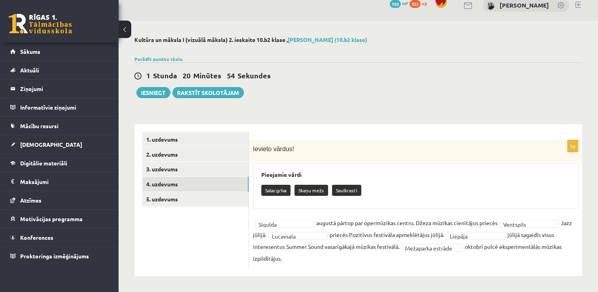
drag, startPoint x: 279, startPoint y: 257, endPoint x: 251, endPoint y: 149, distance: 111.3
click at [251, 149] on div "**********" at bounding box center [415, 204] width 333 height 128
click at [317, 156] on div "Ievieto vārdus!" at bounding box center [415, 151] width 333 height 22
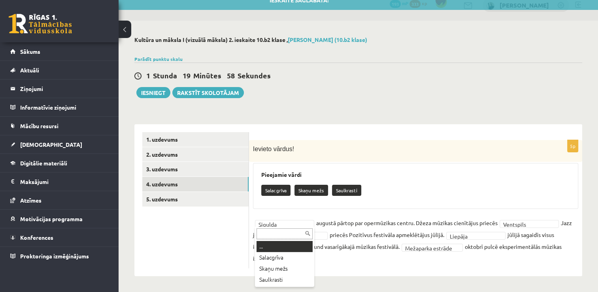
drag, startPoint x: 258, startPoint y: 222, endPoint x: 286, endPoint y: 225, distance: 28.2
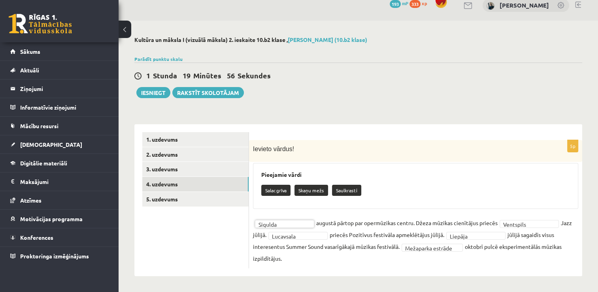
drag, startPoint x: 417, startPoint y: 220, endPoint x: 367, endPoint y: 226, distance: 49.7
drag, startPoint x: 416, startPoint y: 224, endPoint x: 259, endPoint y: 223, distance: 156.8
click at [259, 223] on fieldset "**********" at bounding box center [415, 239] width 325 height 47
click at [380, 196] on div "Salacgrīva Skaņu mežs Saulkrasti" at bounding box center [415, 191] width 308 height 19
click at [169, 199] on link "5. uzdevums" at bounding box center [195, 199] width 106 height 15
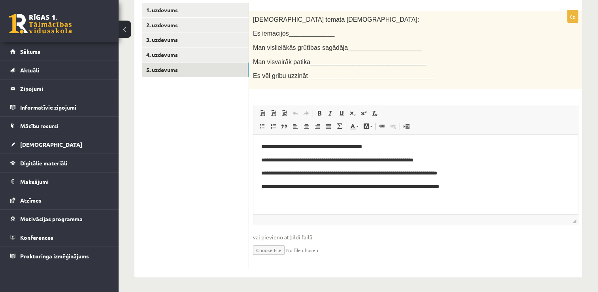
scroll to position [0, 0]
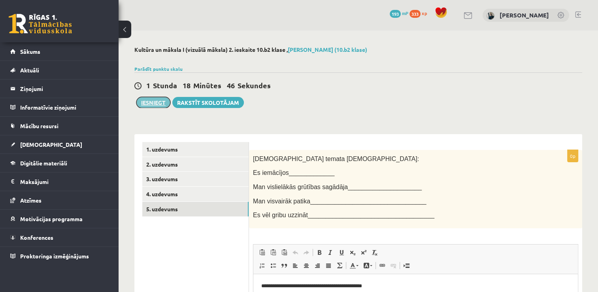
click at [147, 101] on button "Iesniegt" at bounding box center [153, 102] width 34 height 11
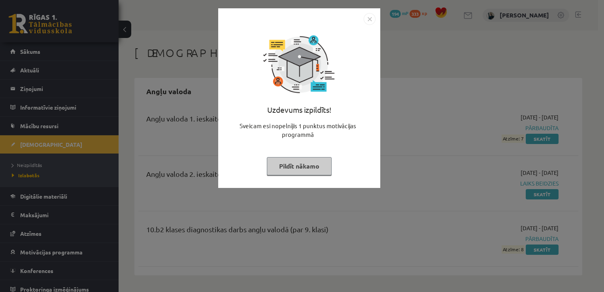
click at [308, 162] on button "Pildīt nākamo" at bounding box center [299, 166] width 65 height 18
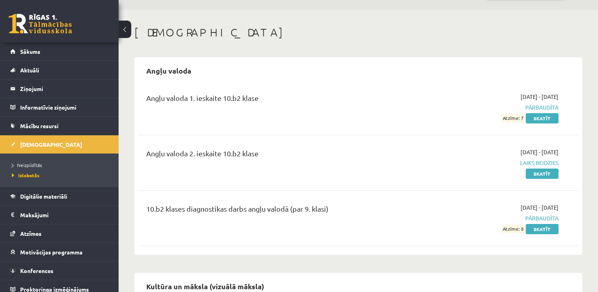
scroll to position [39, 0]
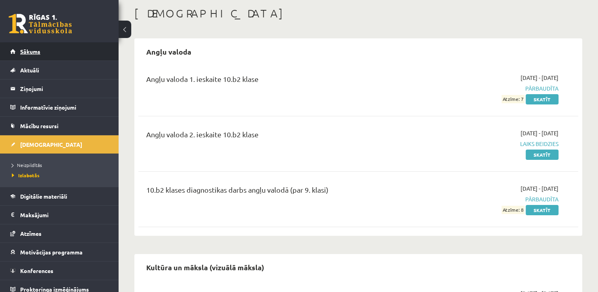
click at [65, 50] on link "Sākums" at bounding box center [59, 51] width 98 height 18
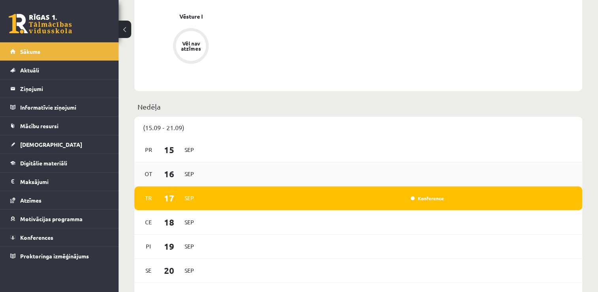
scroll to position [395, 0]
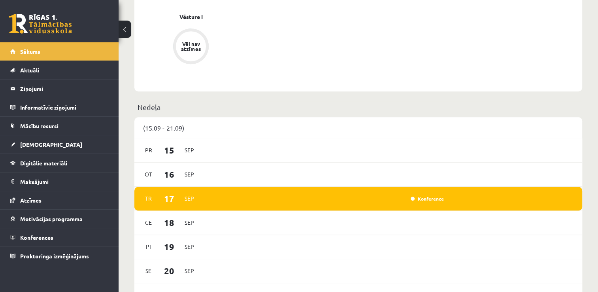
click at [195, 196] on span "Sep" at bounding box center [189, 198] width 17 height 12
click at [203, 199] on div "Konference" at bounding box center [324, 198] width 243 height 9
click at [429, 205] on div "Tr 17 Sep Konference" at bounding box center [358, 198] width 448 height 24
click at [420, 198] on link "Konference" at bounding box center [426, 198] width 33 height 6
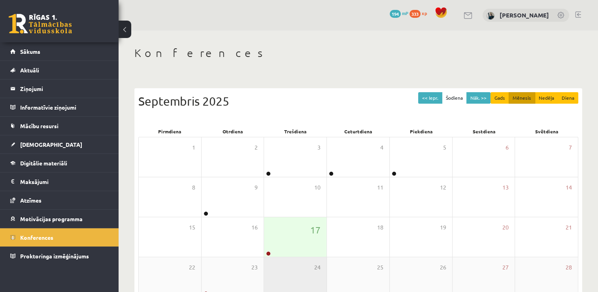
click at [295, 257] on div "24" at bounding box center [295, 276] width 62 height 39
click at [296, 257] on div "24" at bounding box center [295, 276] width 62 height 39
click at [301, 233] on div "17" at bounding box center [295, 236] width 62 height 39
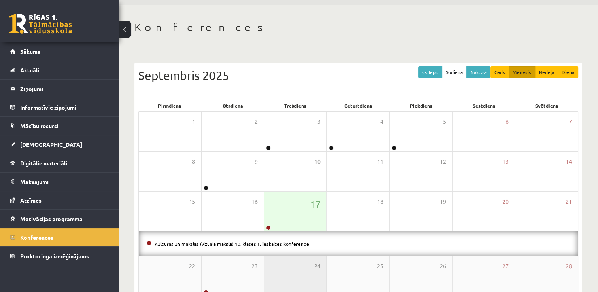
scroll to position [39, 0]
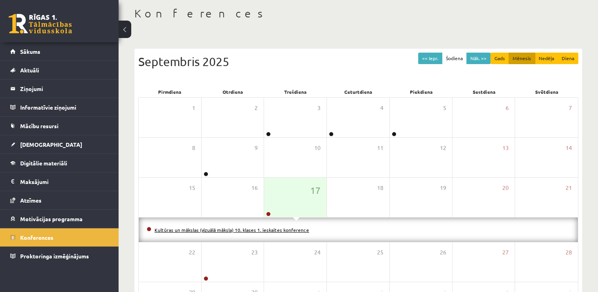
click at [264, 230] on link "Kultūras un mākslas (vizuālā māksla) 10. klases 1. ieskaites konference" at bounding box center [231, 229] width 154 height 6
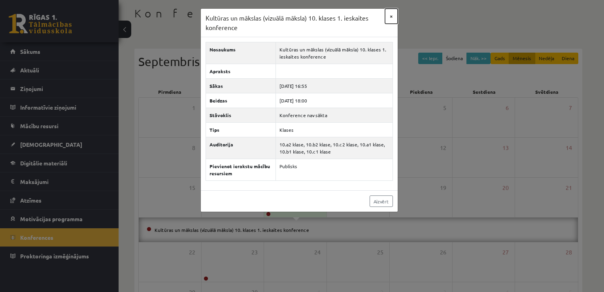
click at [388, 19] on button "×" at bounding box center [391, 16] width 13 height 15
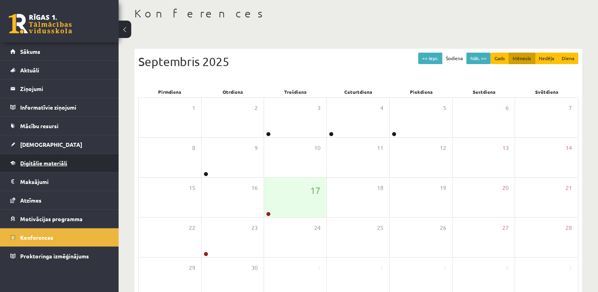
click at [58, 159] on span "Digitālie materiāli" at bounding box center [43, 162] width 47 height 7
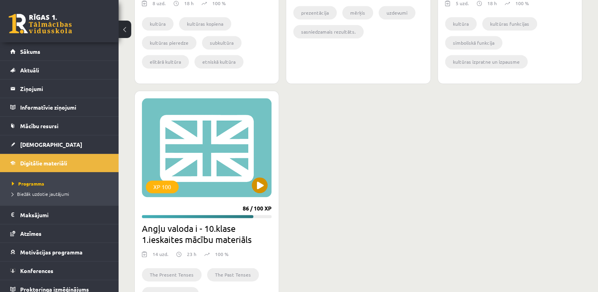
scroll to position [957, 0]
click at [19, 150] on link "[DEMOGRAPHIC_DATA]" at bounding box center [59, 144] width 98 height 18
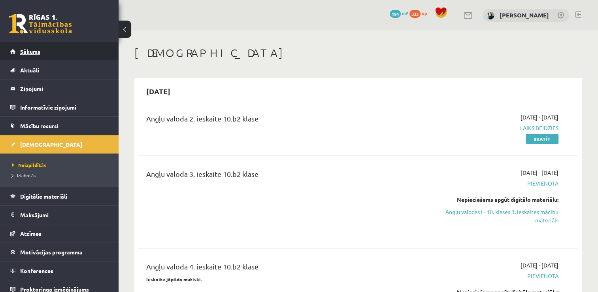
click at [36, 54] on span "Sākums" at bounding box center [30, 51] width 20 height 7
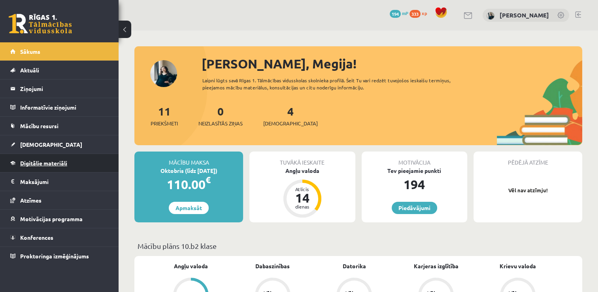
click at [27, 162] on span "Digitālie materiāli" at bounding box center [43, 162] width 47 height 7
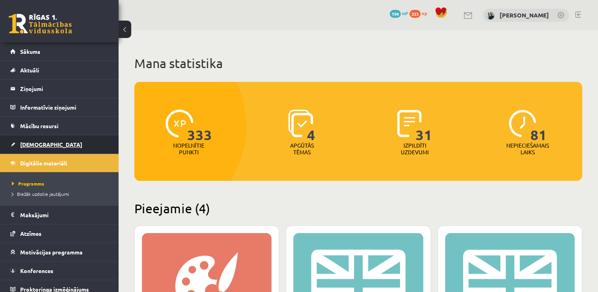
click at [29, 148] on link "[DEMOGRAPHIC_DATA]" at bounding box center [59, 144] width 98 height 18
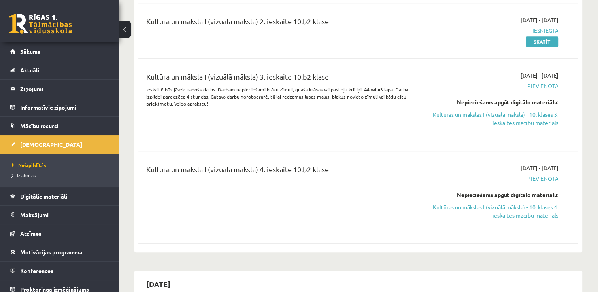
scroll to position [276, 0]
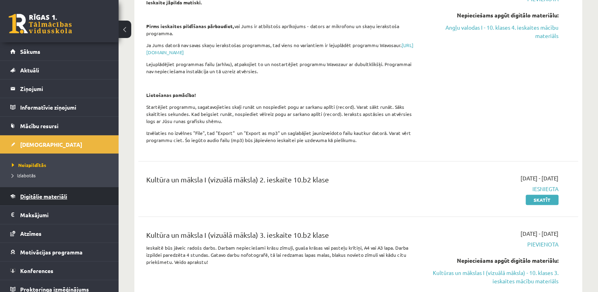
click at [37, 198] on span "Digitālie materiāli" at bounding box center [43, 195] width 47 height 7
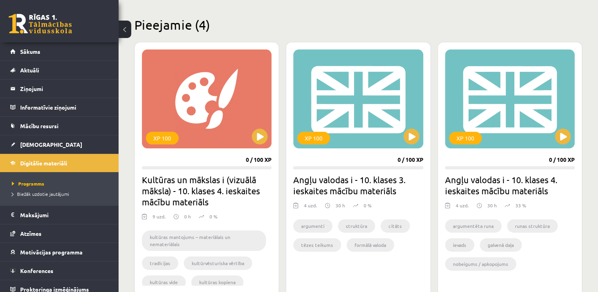
scroll to position [316, 0]
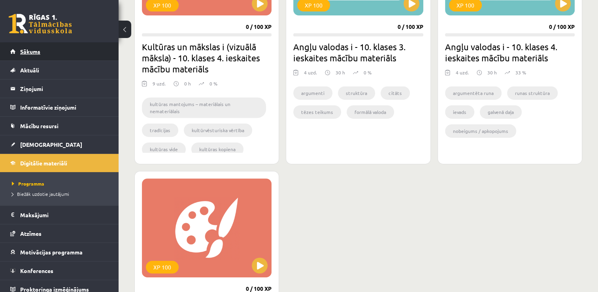
click at [26, 53] on span "Sākums" at bounding box center [30, 51] width 20 height 7
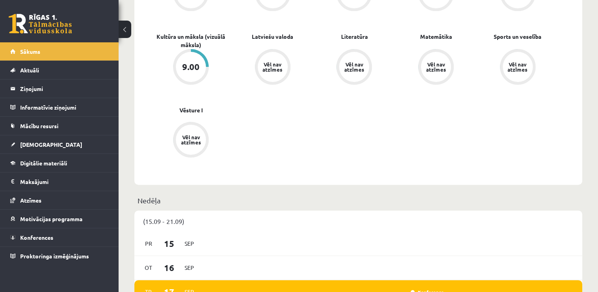
scroll to position [316, 0]
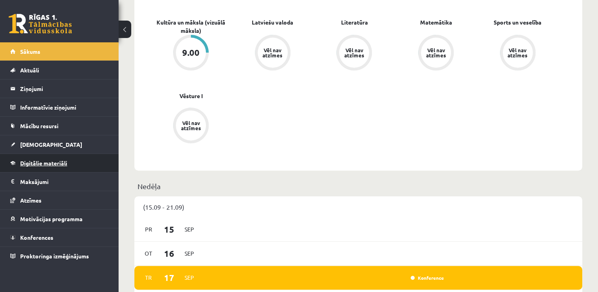
click at [31, 166] on link "Digitālie materiāli" at bounding box center [59, 163] width 98 height 18
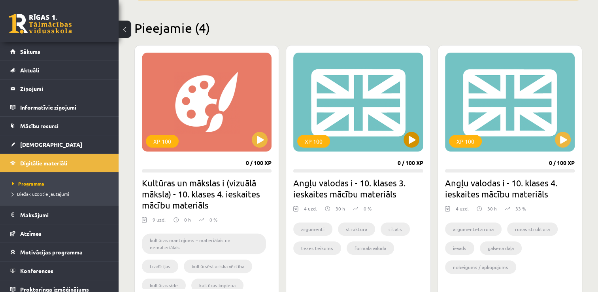
scroll to position [197, 0]
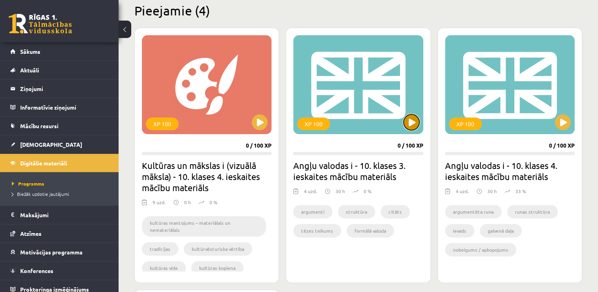
click at [407, 126] on button at bounding box center [411, 122] width 16 height 16
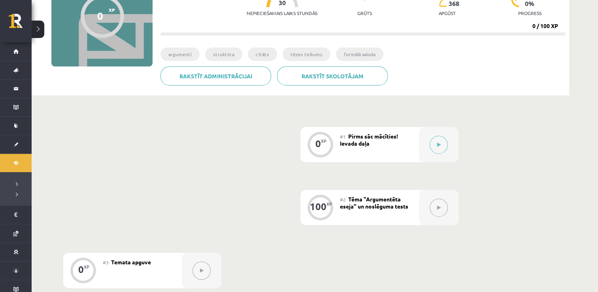
scroll to position [71, 0]
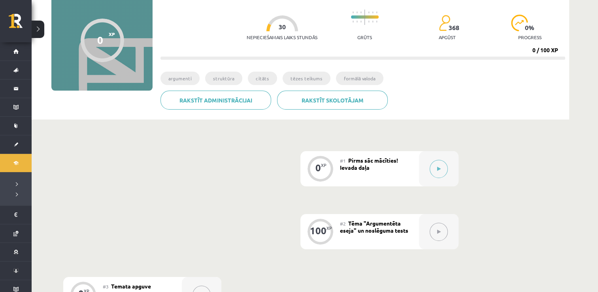
click at [368, 13] on img at bounding box center [368, 12] width 1 height 2
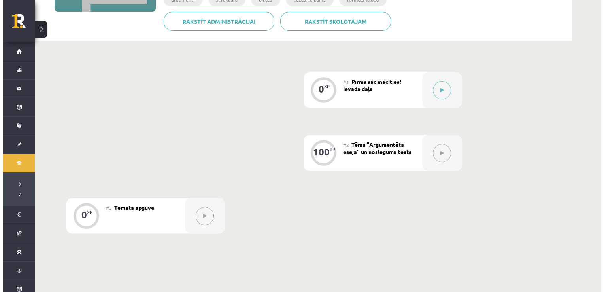
scroll to position [197, 0]
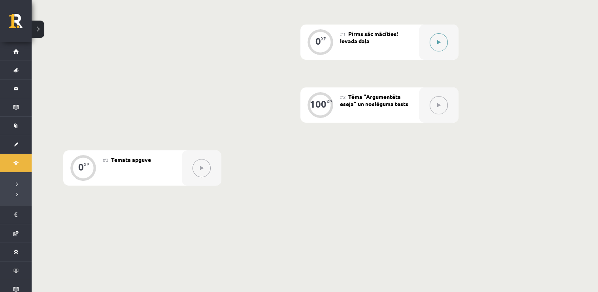
click at [432, 45] on button at bounding box center [438, 42] width 18 height 18
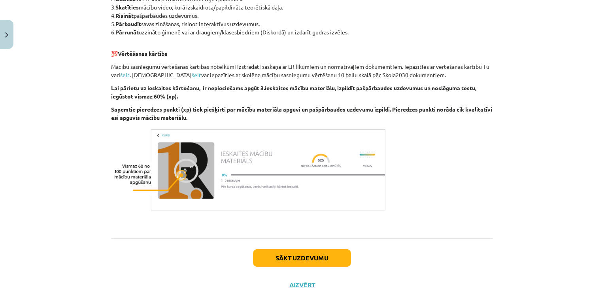
scroll to position [420, 0]
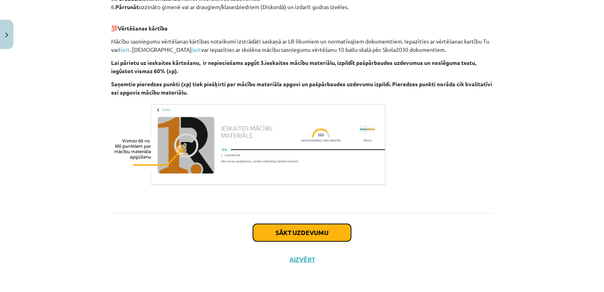
click at [331, 224] on button "Sākt uzdevumu" at bounding box center [302, 232] width 98 height 17
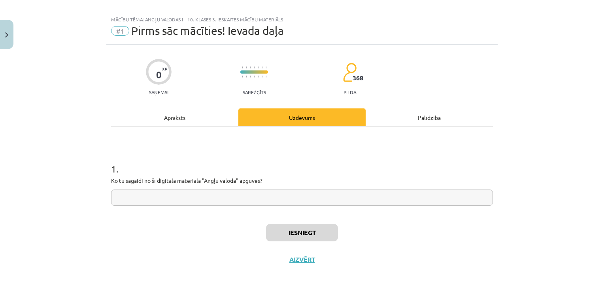
click at [276, 198] on input "text" at bounding box center [302, 197] width 382 height 16
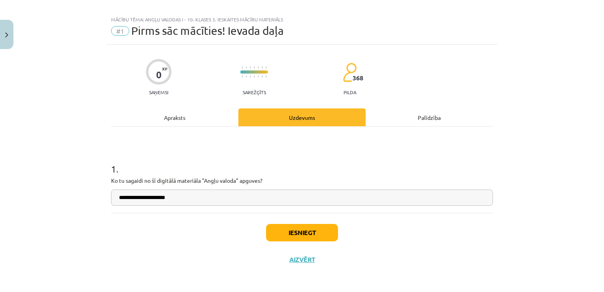
type input "**********"
click at [298, 230] on button "Iesniegt" at bounding box center [302, 232] width 72 height 17
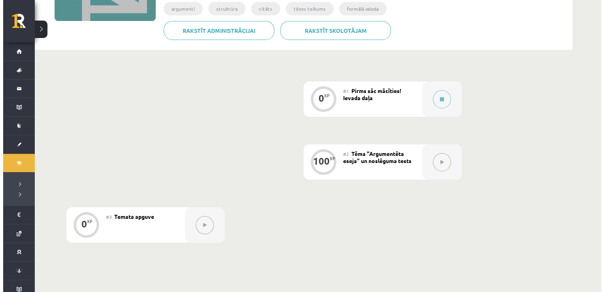
scroll to position [158, 0]
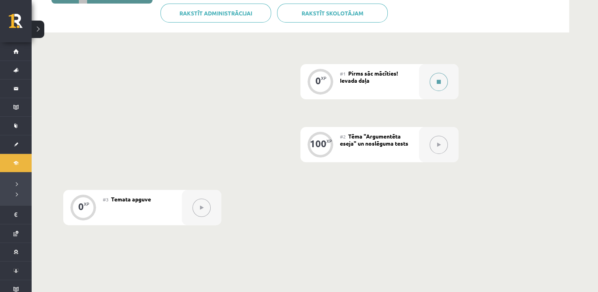
click at [434, 91] on div at bounding box center [438, 81] width 39 height 35
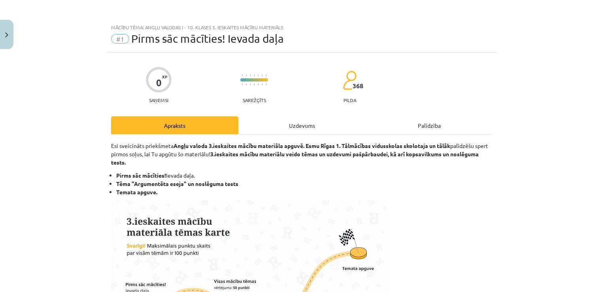
click at [327, 120] on div "Uzdevums" at bounding box center [301, 125] width 127 height 18
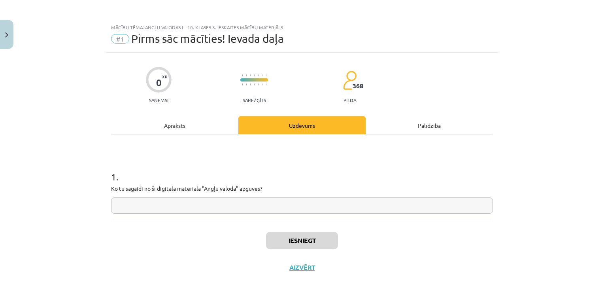
scroll to position [8, 0]
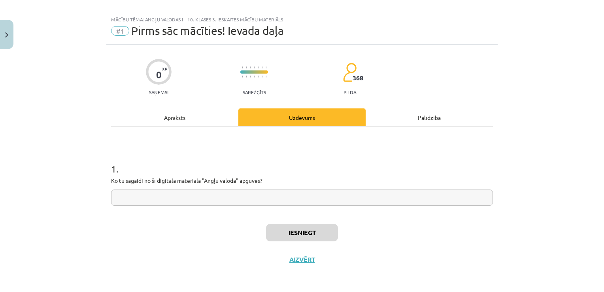
drag, startPoint x: 297, startPoint y: 229, endPoint x: 290, endPoint y: 244, distance: 16.3
drag, startPoint x: 290, startPoint y: 244, endPoint x: 265, endPoint y: 201, distance: 49.7
click at [265, 201] on input "text" at bounding box center [302, 197] width 382 height 16
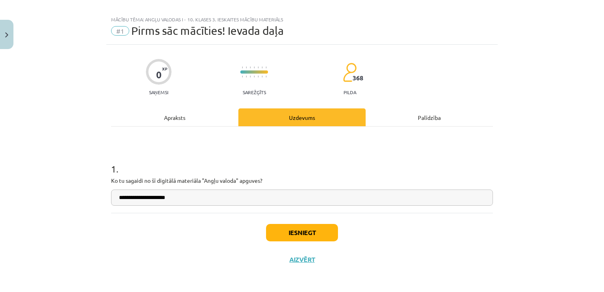
type input "**********"
click at [311, 232] on button "Iesniegt" at bounding box center [302, 232] width 72 height 17
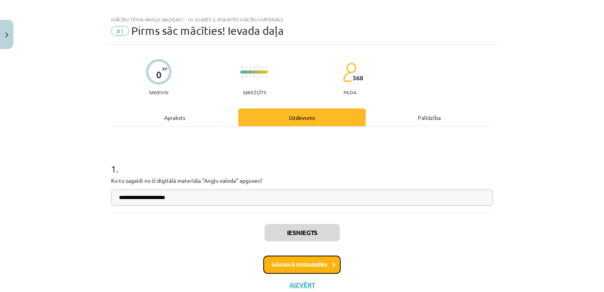
click at [313, 268] on button "Nākamā nodarbība" at bounding box center [301, 264] width 77 height 18
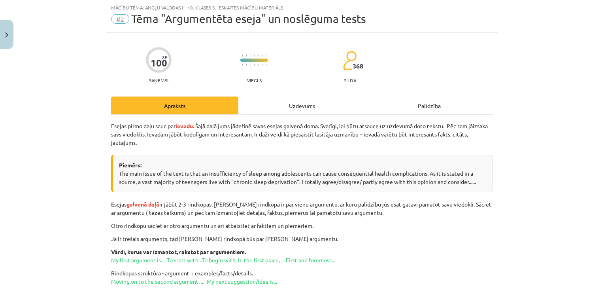
click at [289, 103] on div "Uzdevums" at bounding box center [301, 105] width 127 height 18
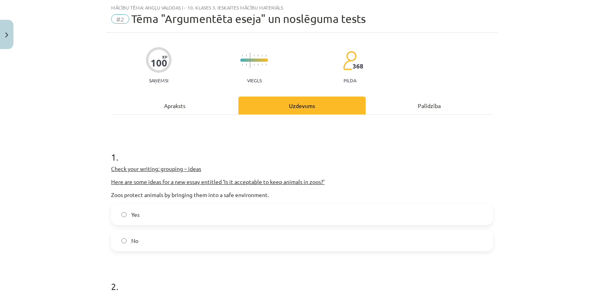
click at [187, 111] on div "Apraksts" at bounding box center [174, 105] width 127 height 18
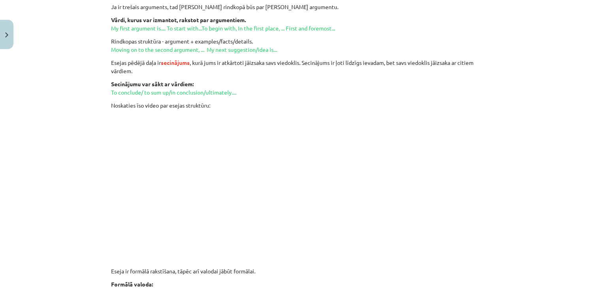
scroll to position [0, 0]
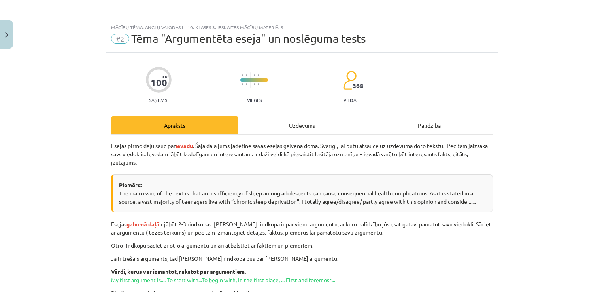
drag, startPoint x: 188, startPoint y: 98, endPoint x: 222, endPoint y: -29, distance: 131.2
click at [287, 122] on div "Uzdevums" at bounding box center [301, 125] width 127 height 18
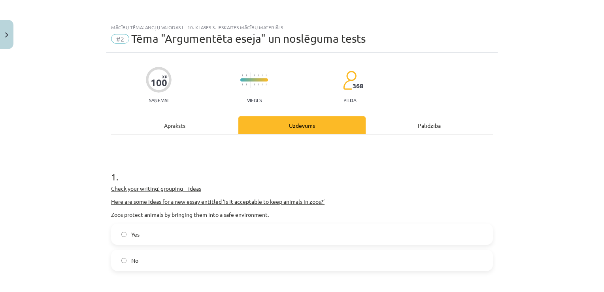
drag, startPoint x: 288, startPoint y: 123, endPoint x: 301, endPoint y: -29, distance: 153.0
click at [9, 47] on div "Mācību tēma: Angļu valodas i - 10. klases 3. ieskaites mācību materiāls #2 Tēma…" at bounding box center [302, 146] width 604 height 292
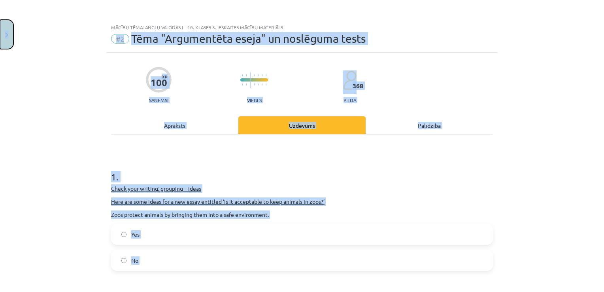
drag, startPoint x: 9, startPoint y: 47, endPoint x: 7, endPoint y: 36, distance: 12.1
click at [7, 36] on img "Close" at bounding box center [6, 34] width 3 height 5
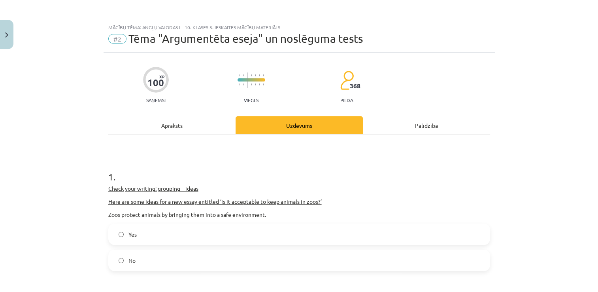
click at [118, 92] on div "0 XP #1 Pirms sāc mācīties! Ievada daļa 100 XP #2 Tēma "Argumentēta eseja" un n…" at bounding box center [300, 145] width 474 height 161
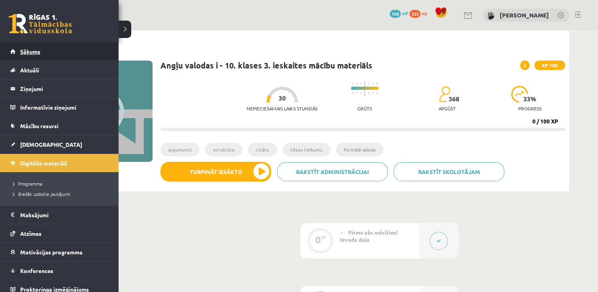
click at [21, 50] on span "Sākums" at bounding box center [30, 51] width 20 height 7
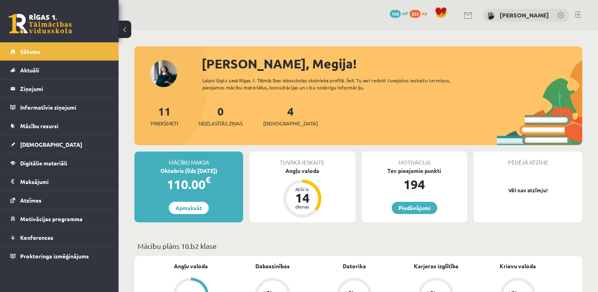
click at [211, 61] on div "[PERSON_NAME], Megija!" at bounding box center [391, 63] width 380 height 19
click at [36, 147] on link "[DEMOGRAPHIC_DATA]" at bounding box center [59, 144] width 98 height 18
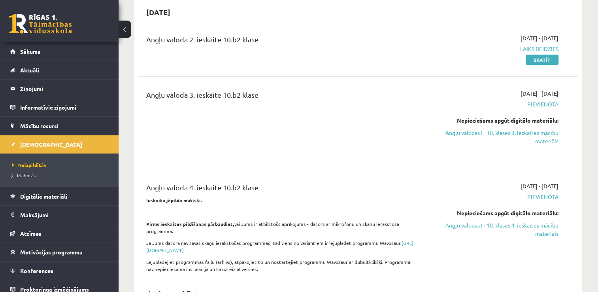
scroll to position [80, 0]
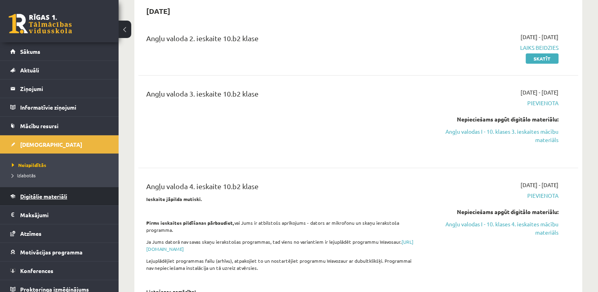
click at [45, 190] on link "Digitālie materiāli" at bounding box center [59, 196] width 98 height 18
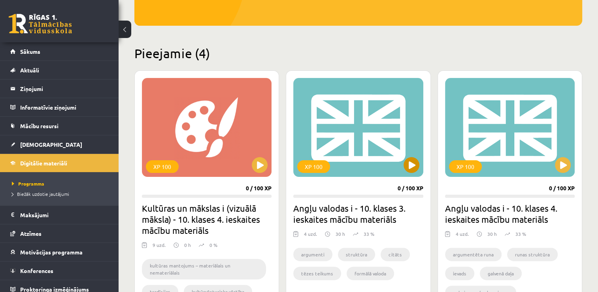
scroll to position [179, 0]
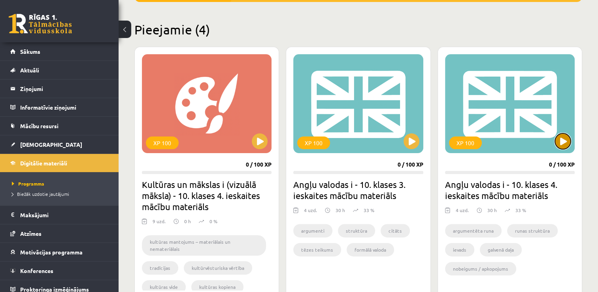
click at [562, 143] on button at bounding box center [563, 141] width 16 height 16
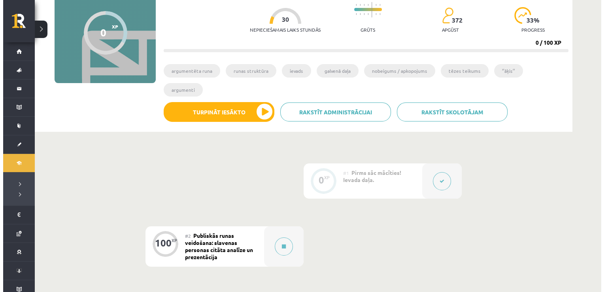
scroll to position [79, 0]
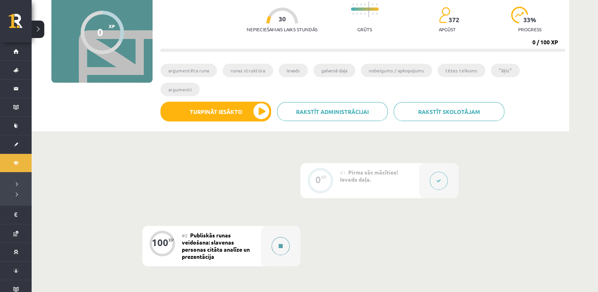
click at [272, 233] on div at bounding box center [280, 246] width 39 height 40
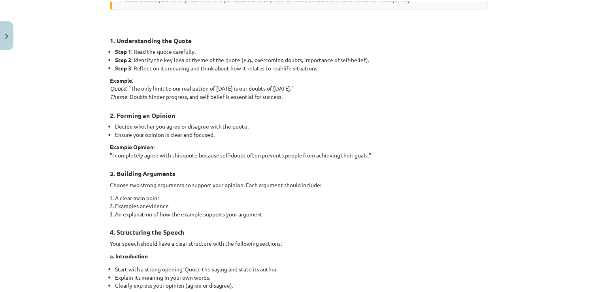
scroll to position [0, 0]
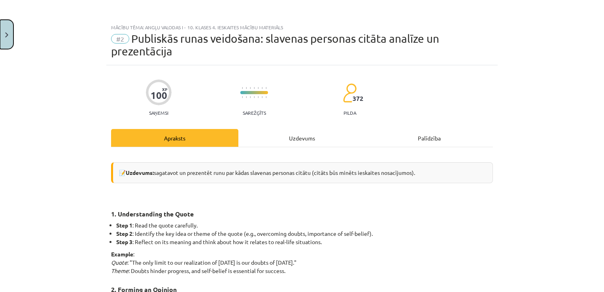
click at [2, 32] on button "Close" at bounding box center [6, 34] width 13 height 29
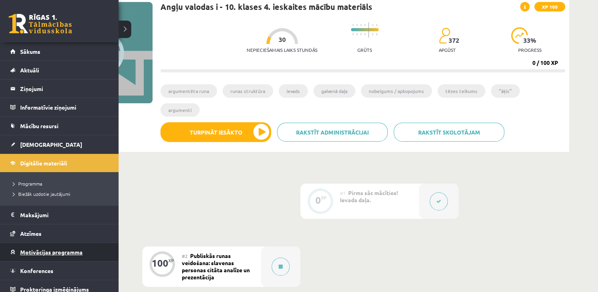
scroll to position [39, 0]
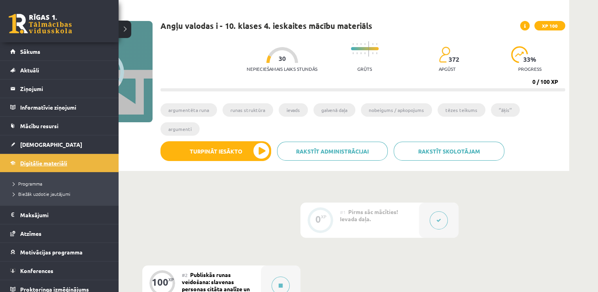
click at [59, 160] on span "Digitālie materiāli" at bounding box center [43, 162] width 47 height 7
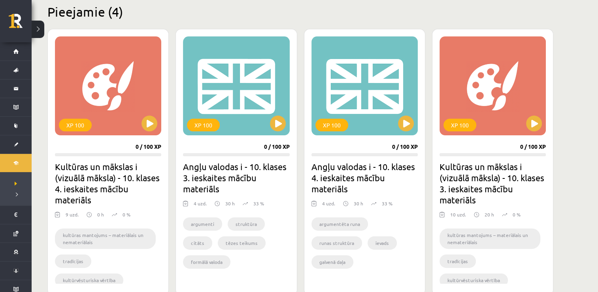
scroll to position [197, 0]
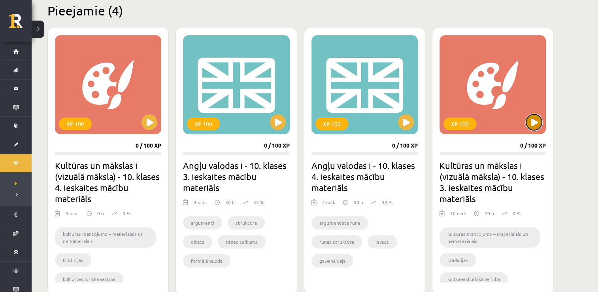
click at [534, 124] on button at bounding box center [534, 122] width 16 height 16
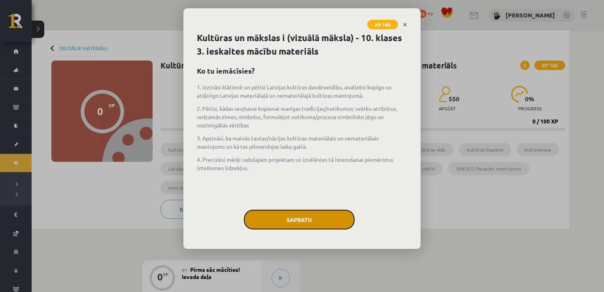
click at [290, 222] on button "Sapratu" at bounding box center [299, 219] width 111 height 20
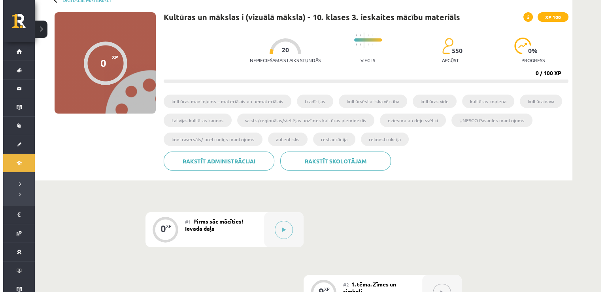
scroll to position [29, 0]
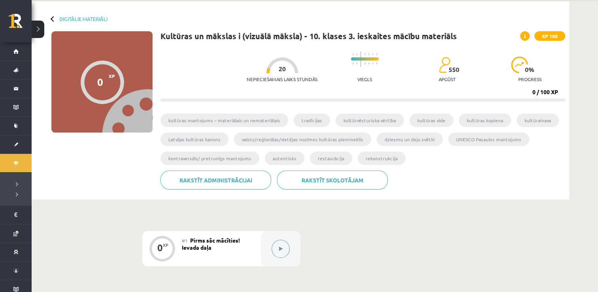
click at [275, 242] on button at bounding box center [280, 248] width 18 height 18
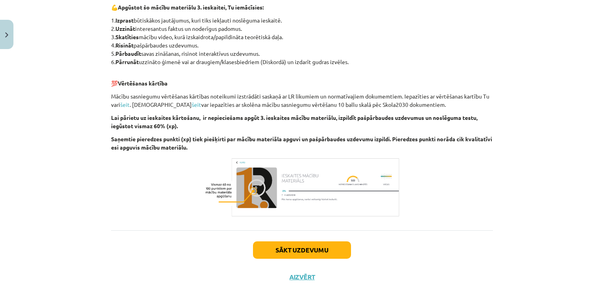
scroll to position [452, 0]
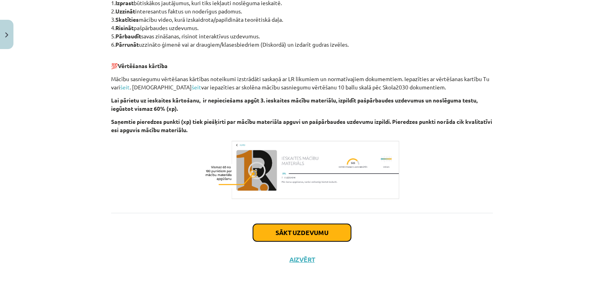
click at [264, 226] on button "Sākt uzdevumu" at bounding box center [302, 232] width 98 height 17
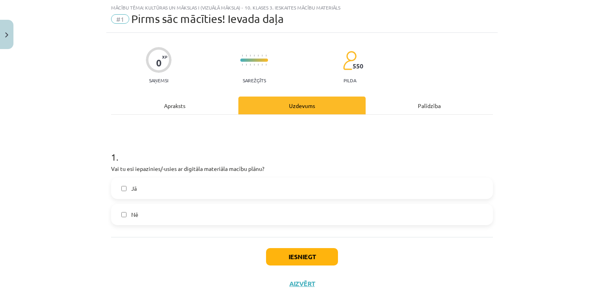
click at [115, 186] on label "Jā" at bounding box center [302, 188] width 380 height 20
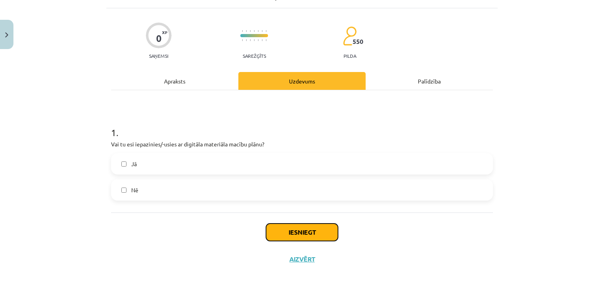
click at [300, 235] on button "Iesniegt" at bounding box center [302, 231] width 72 height 17
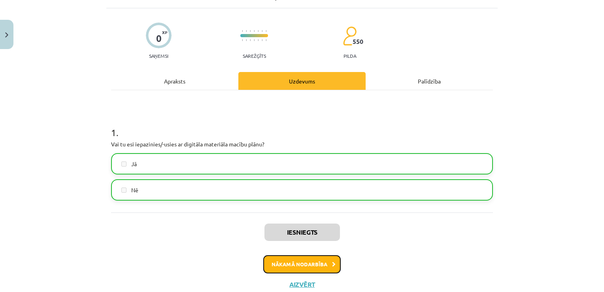
click at [277, 257] on button "Nākamā nodarbība" at bounding box center [301, 264] width 77 height 18
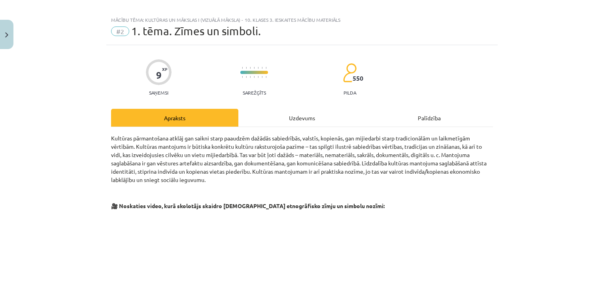
scroll to position [0, 0]
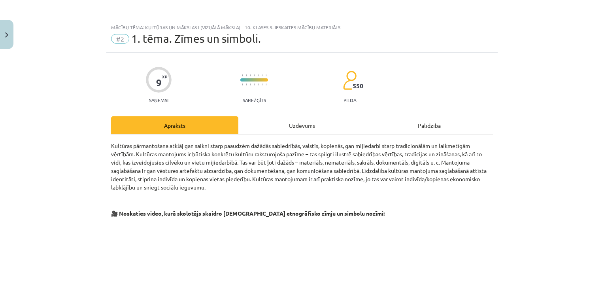
click at [456, 166] on p "Kultūras pārmantošana atklāj gan saikni starp paaudzēm dažādās sabiedrībās, val…" at bounding box center [302, 166] width 382 height 50
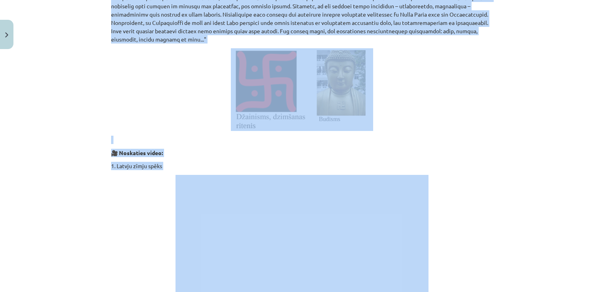
scroll to position [1136, 0]
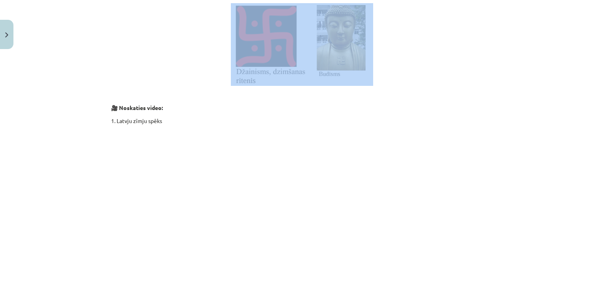
drag, startPoint x: 107, startPoint y: 175, endPoint x: 378, endPoint y: 58, distance: 294.5
copy div "Loremipsumd – sitametc adipisci elitse, doe temp incid utlaboreet do magnaaliqu…"
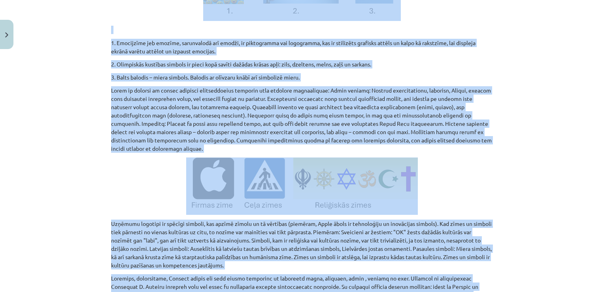
scroll to position [769, 0]
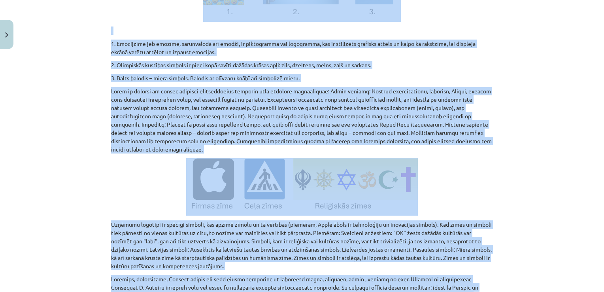
click at [171, 103] on p at bounding box center [302, 120] width 382 height 66
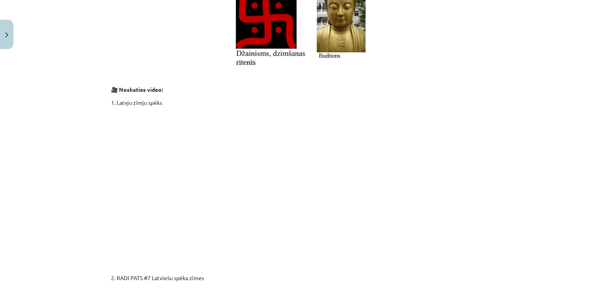
scroll to position [1158, 0]
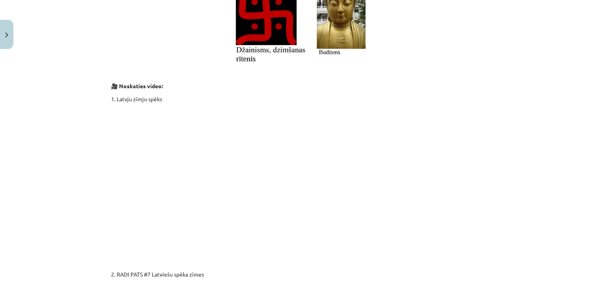
click at [456, 209] on p at bounding box center [302, 180] width 382 height 144
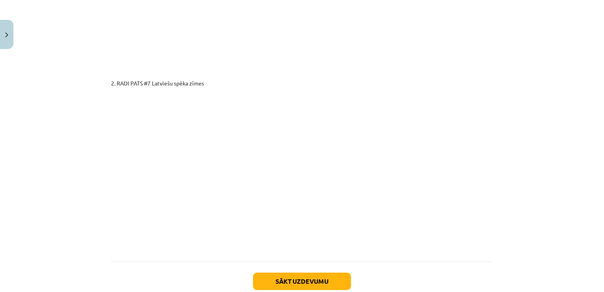
scroll to position [1356, 0]
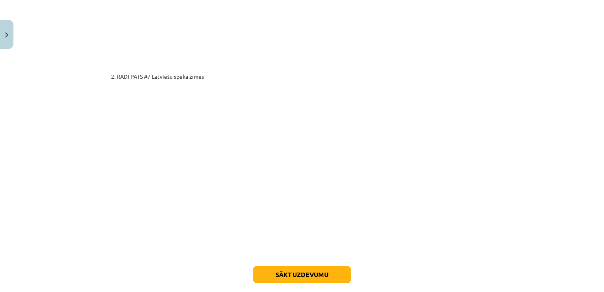
click at [489, 123] on p at bounding box center [302, 157] width 382 height 144
click at [289, 265] on button "Sākt uzdevumu" at bounding box center [302, 273] width 98 height 17
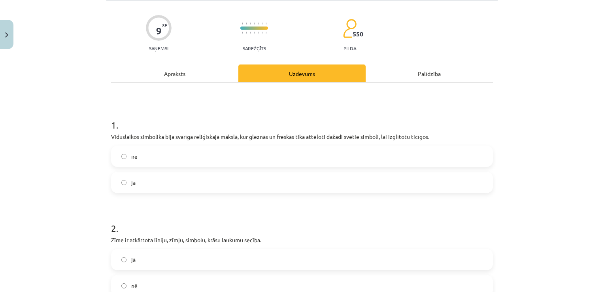
scroll to position [20, 0]
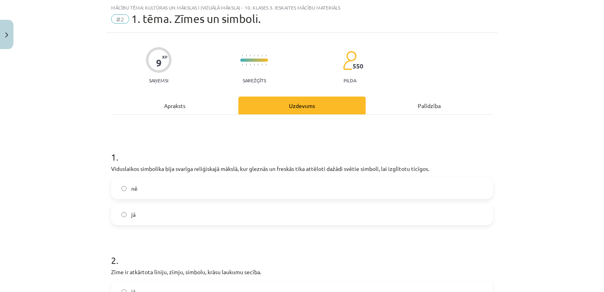
click at [164, 214] on label "jā" at bounding box center [302, 214] width 380 height 20
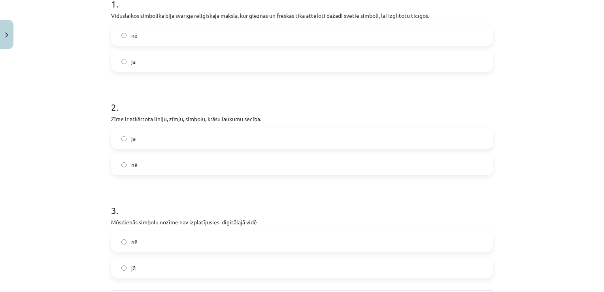
scroll to position [178, 0]
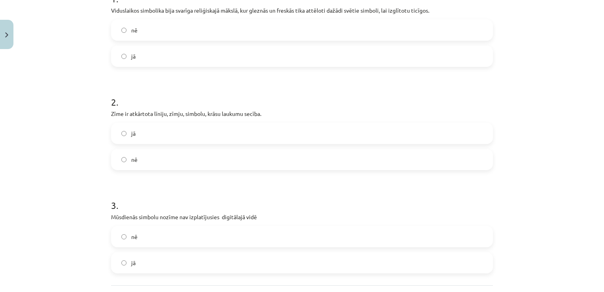
click at [150, 156] on label "nē" at bounding box center [302, 159] width 380 height 20
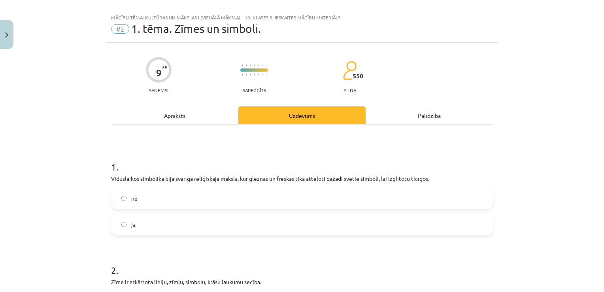
scroll to position [0, 0]
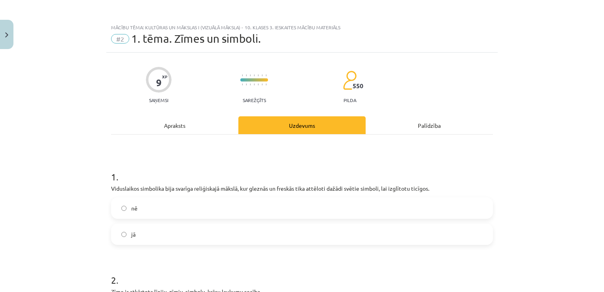
click at [156, 130] on div "Apraksts" at bounding box center [174, 125] width 127 height 18
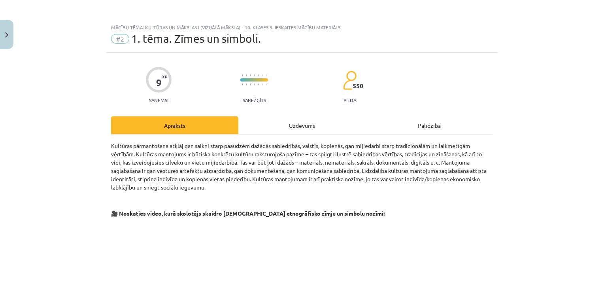
click at [309, 130] on div "Uzdevums" at bounding box center [301, 125] width 127 height 18
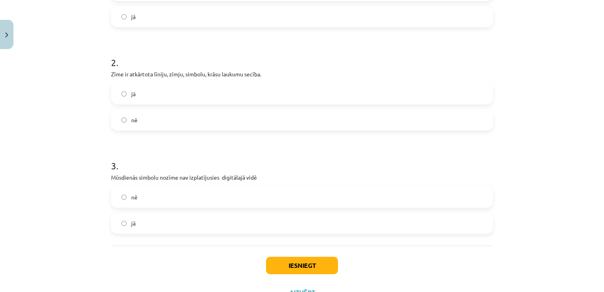
scroll to position [250, 0]
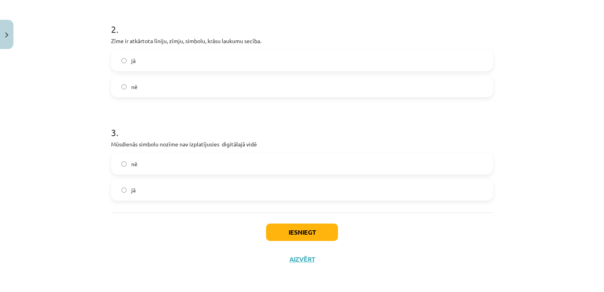
click at [156, 169] on label "nē" at bounding box center [302, 164] width 380 height 20
click at [316, 231] on button "Iesniegt" at bounding box center [302, 231] width 72 height 17
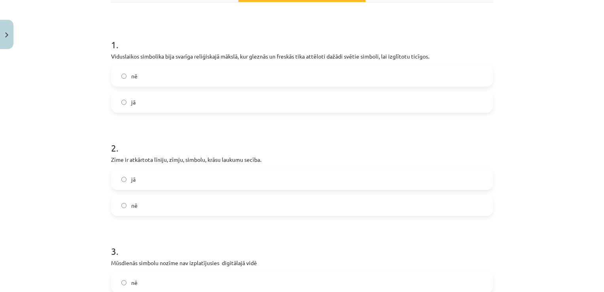
scroll to position [171, 0]
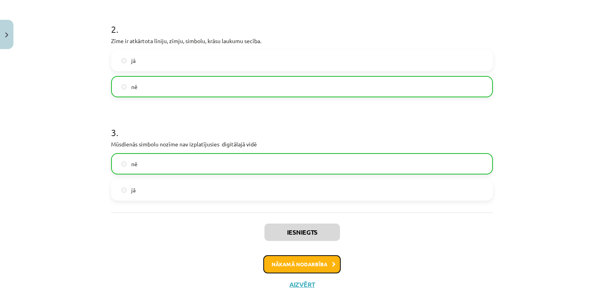
click at [317, 266] on button "Nākamā nodarbība" at bounding box center [301, 264] width 77 height 18
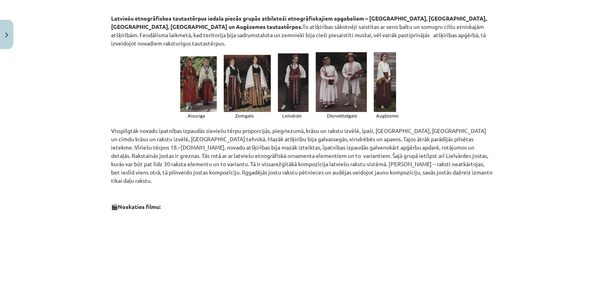
scroll to position [0, 0]
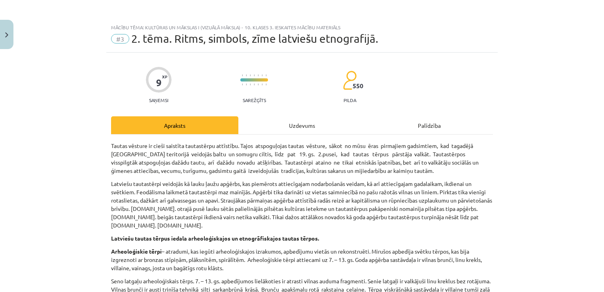
drag, startPoint x: 516, startPoint y: 291, endPoint x: 427, endPoint y: -29, distance: 332.2
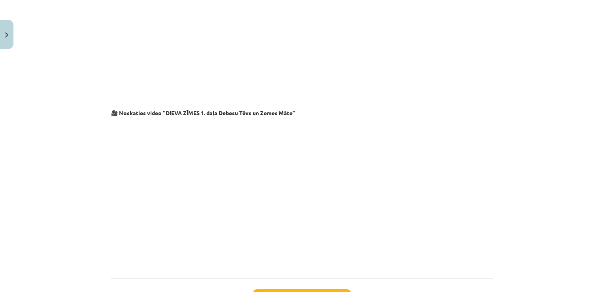
scroll to position [1283, 0]
drag, startPoint x: 25, startPoint y: 168, endPoint x: 82, endPoint y: 219, distance: 76.7
click at [82, 219] on div "Mācību tēma: Kultūras un mākslas i (vizuālā māksla) - 10. klases 3. ieskaites m…" at bounding box center [302, 146] width 604 height 292
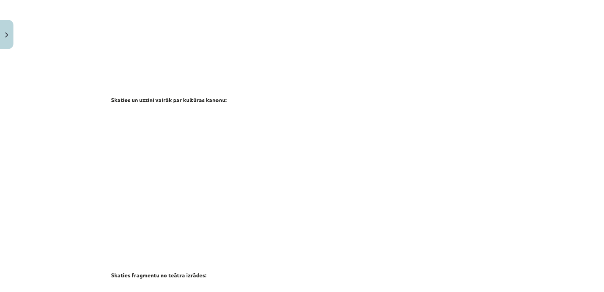
scroll to position [809, 0]
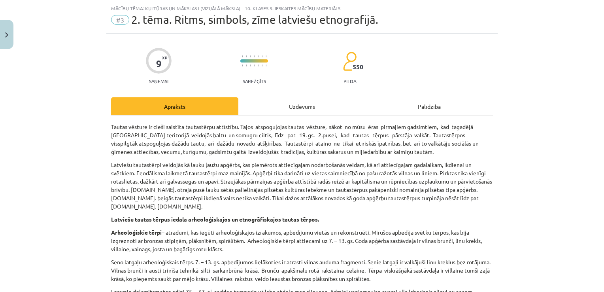
click at [261, 105] on div "Uzdevums" at bounding box center [301, 106] width 127 height 18
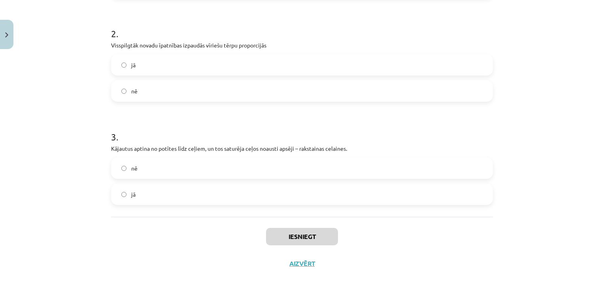
scroll to position [250, 0]
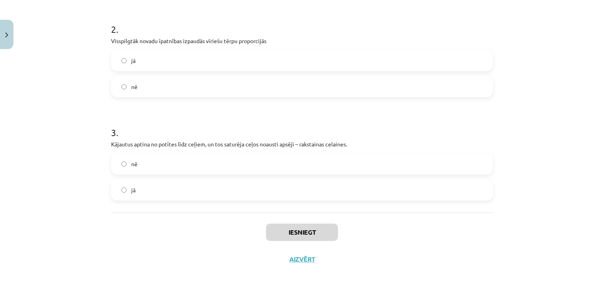
click at [204, 187] on label "jā" at bounding box center [302, 190] width 380 height 20
drag, startPoint x: 139, startPoint y: 85, endPoint x: 147, endPoint y: 83, distance: 7.7
click at [143, 85] on label "nē" at bounding box center [302, 87] width 380 height 20
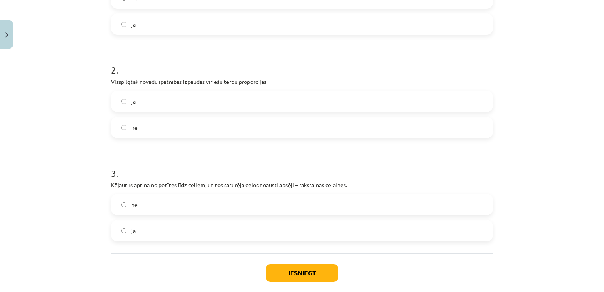
scroll to position [132, 0]
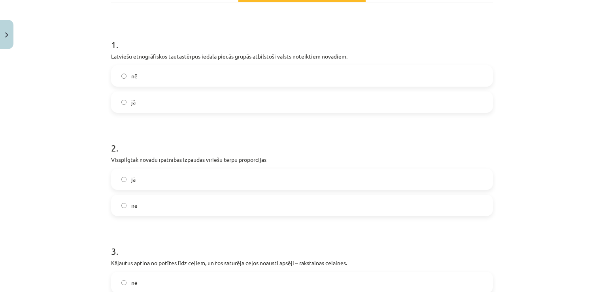
click at [146, 98] on label "jā" at bounding box center [302, 102] width 380 height 20
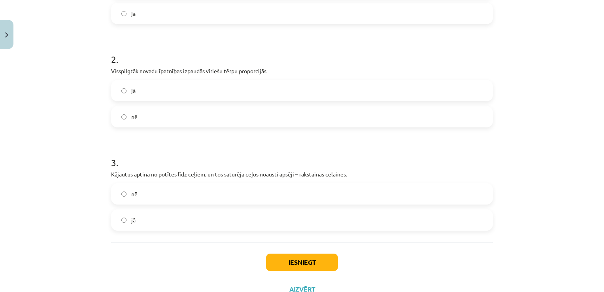
scroll to position [250, 0]
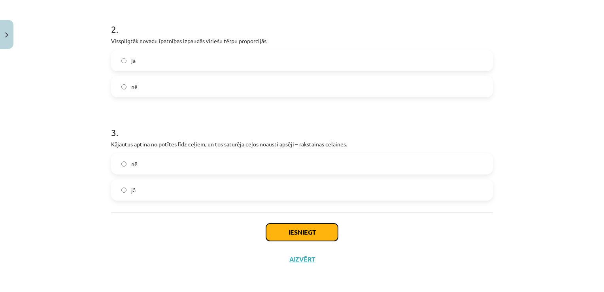
click at [303, 239] on button "Iesniegt" at bounding box center [302, 231] width 72 height 17
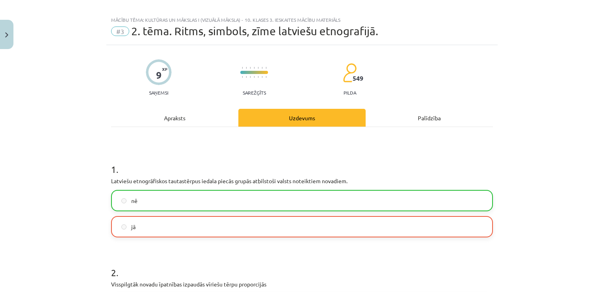
scroll to position [0, 0]
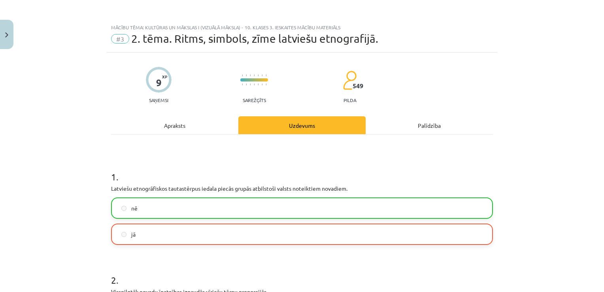
click at [206, 125] on div "Apraksts" at bounding box center [174, 125] width 127 height 18
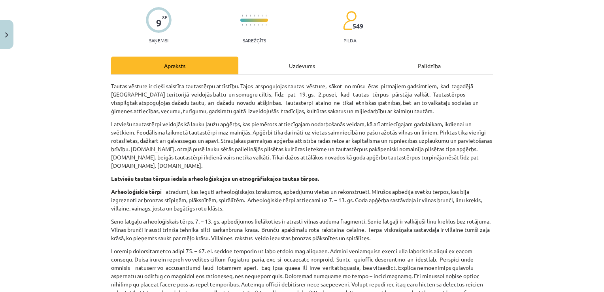
scroll to position [59, 0]
